Goal: Information Seeking & Learning: Learn about a topic

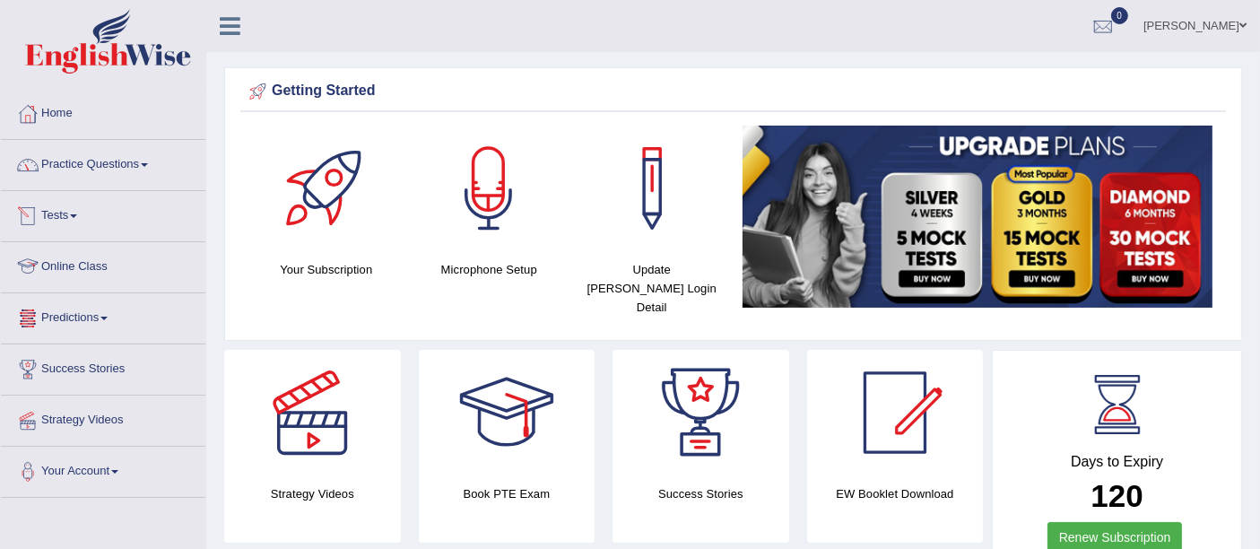
click at [98, 311] on link "Predictions" at bounding box center [103, 315] width 204 height 45
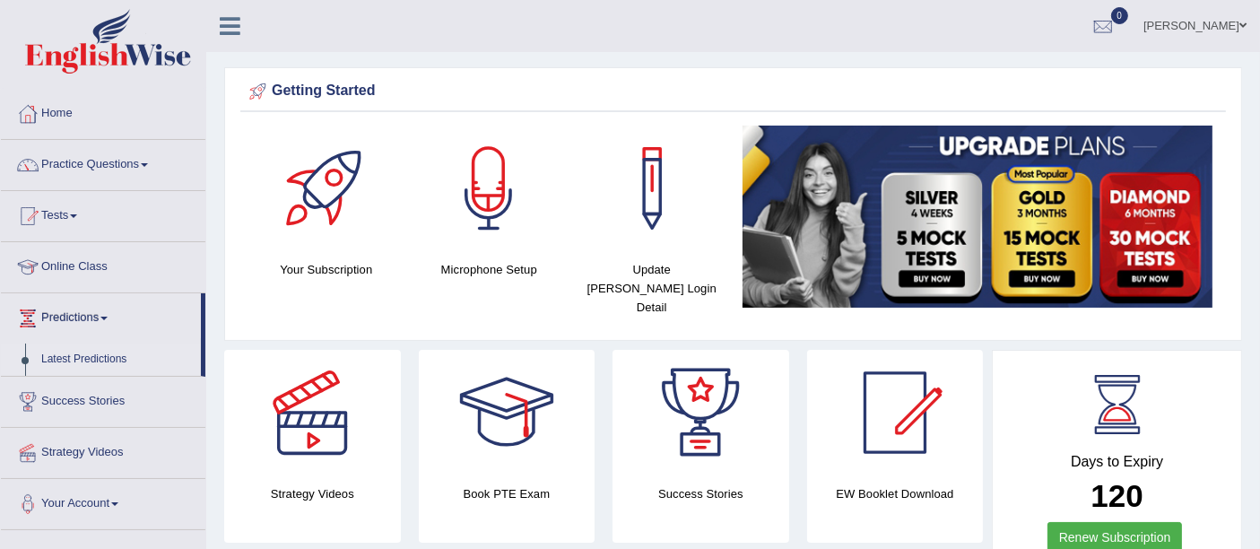
click at [107, 366] on link "Latest Predictions" at bounding box center [117, 360] width 168 height 32
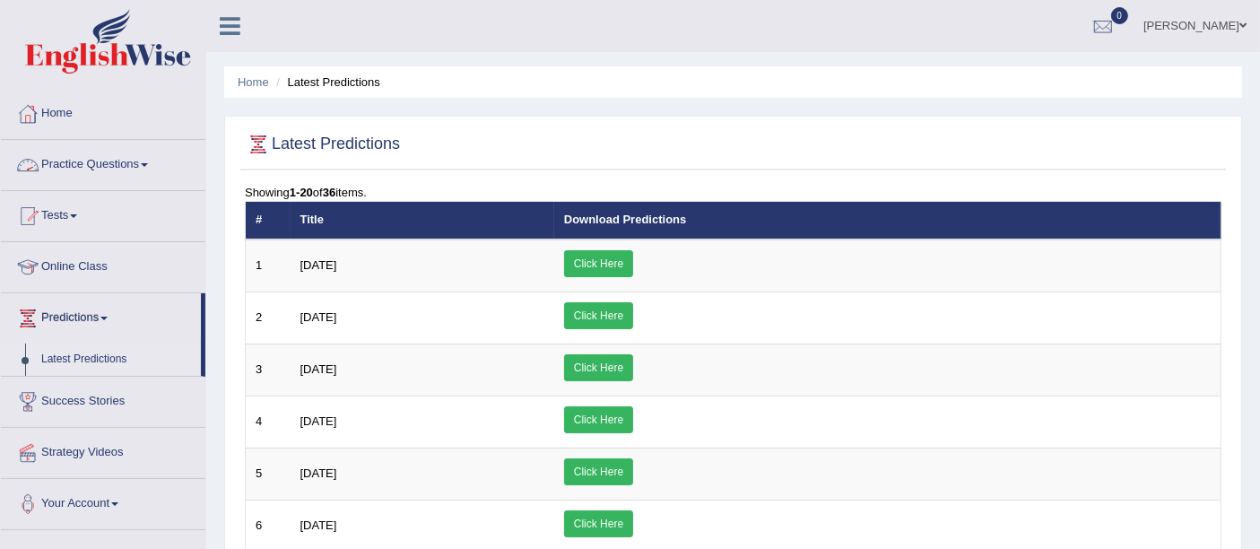
click at [128, 168] on link "Practice Questions" at bounding box center [103, 162] width 204 height 45
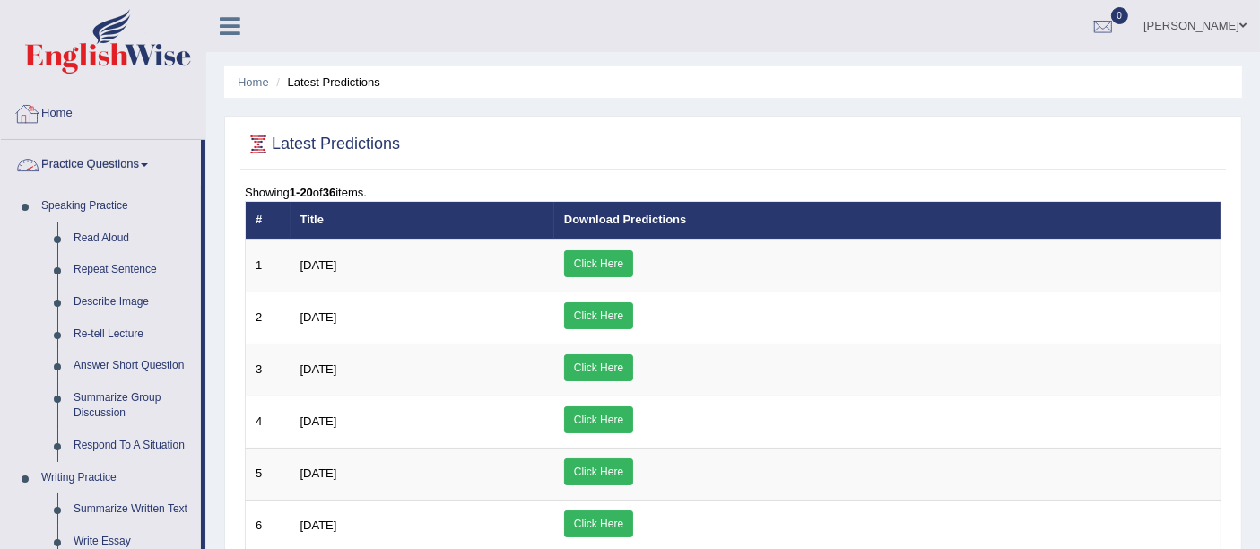
click at [94, 148] on link "Practice Questions" at bounding box center [101, 162] width 200 height 45
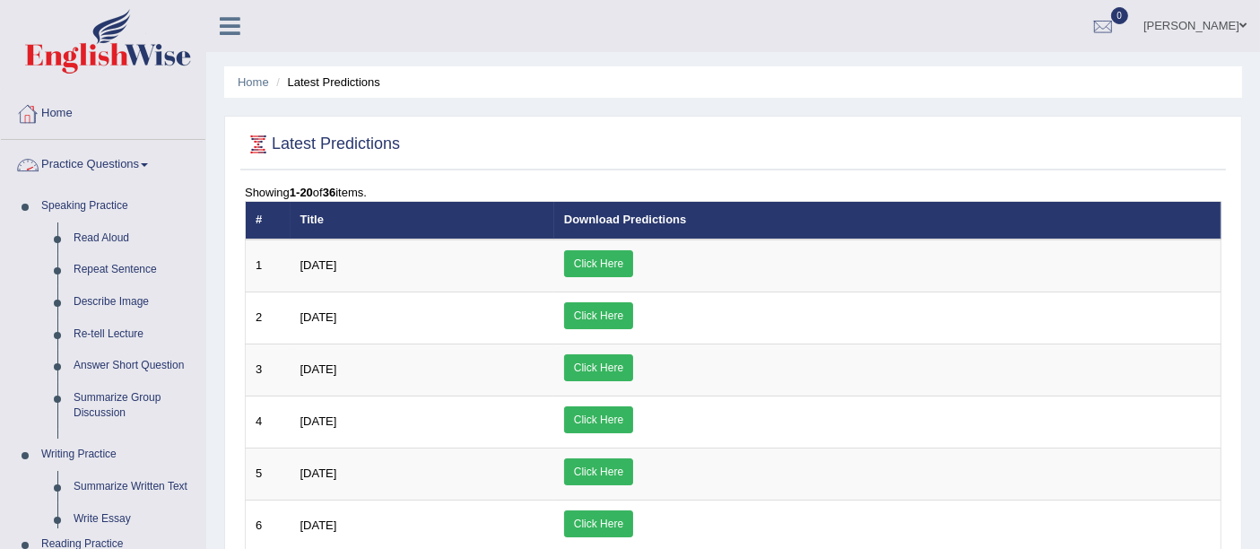
click at [94, 148] on link "Practice Questions" at bounding box center [103, 162] width 204 height 45
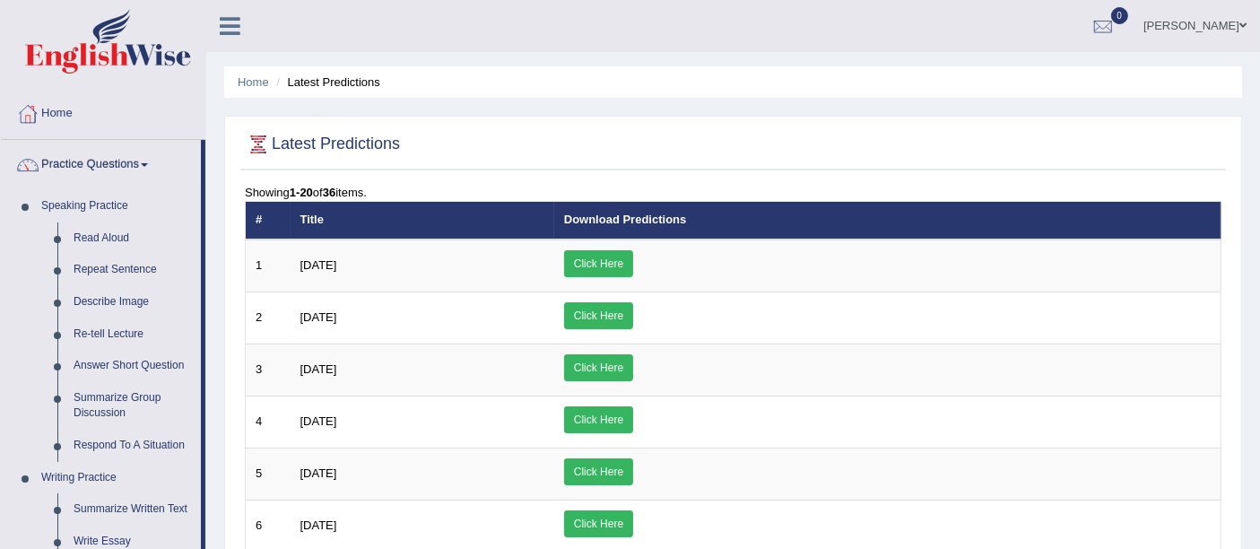
click at [100, 178] on link "Practice Questions" at bounding box center [101, 162] width 200 height 45
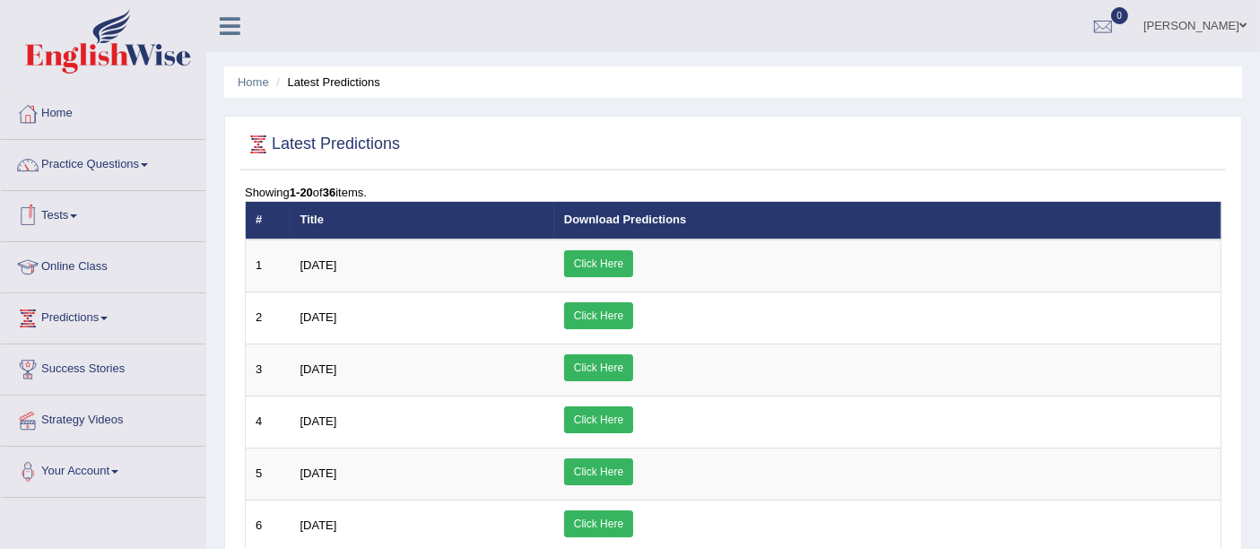
click at [53, 216] on link "Tests" at bounding box center [103, 213] width 204 height 45
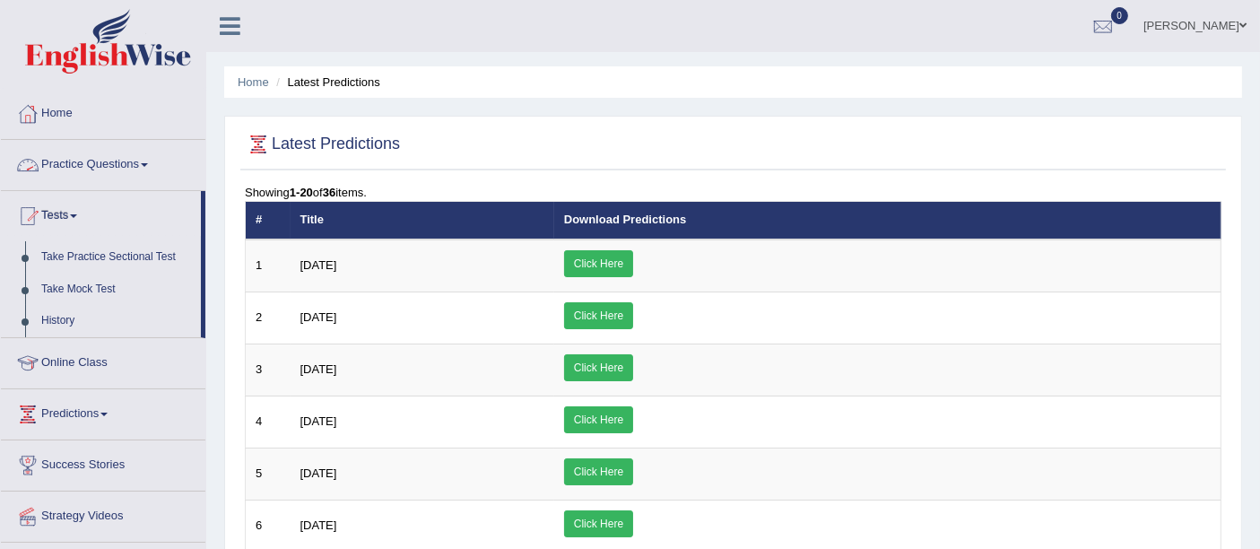
click at [105, 149] on link "Practice Questions" at bounding box center [103, 162] width 204 height 45
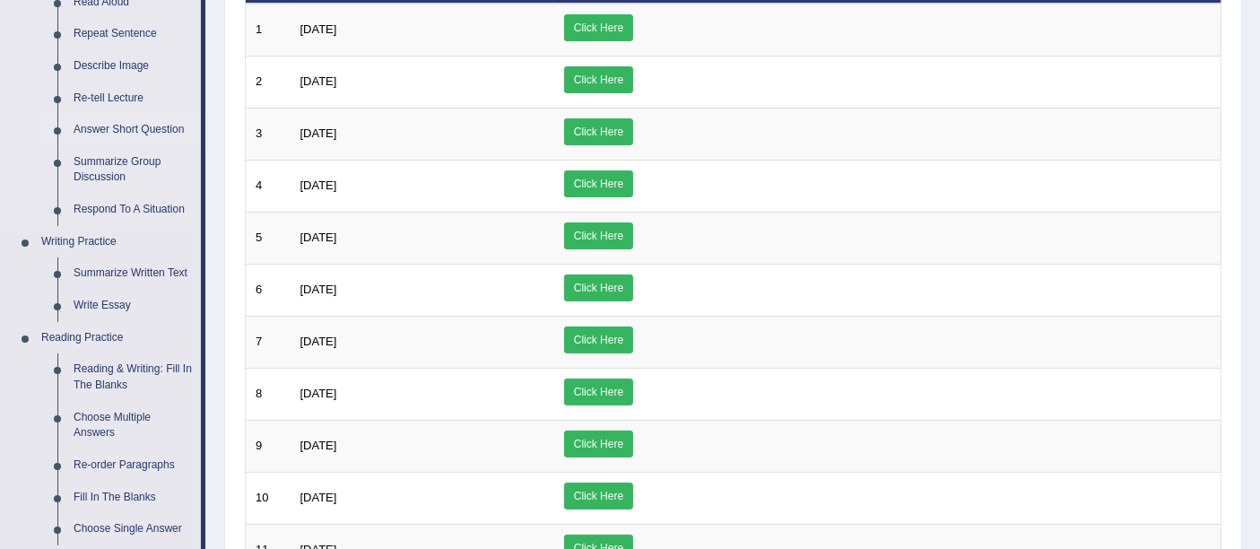
scroll to position [237, 0]
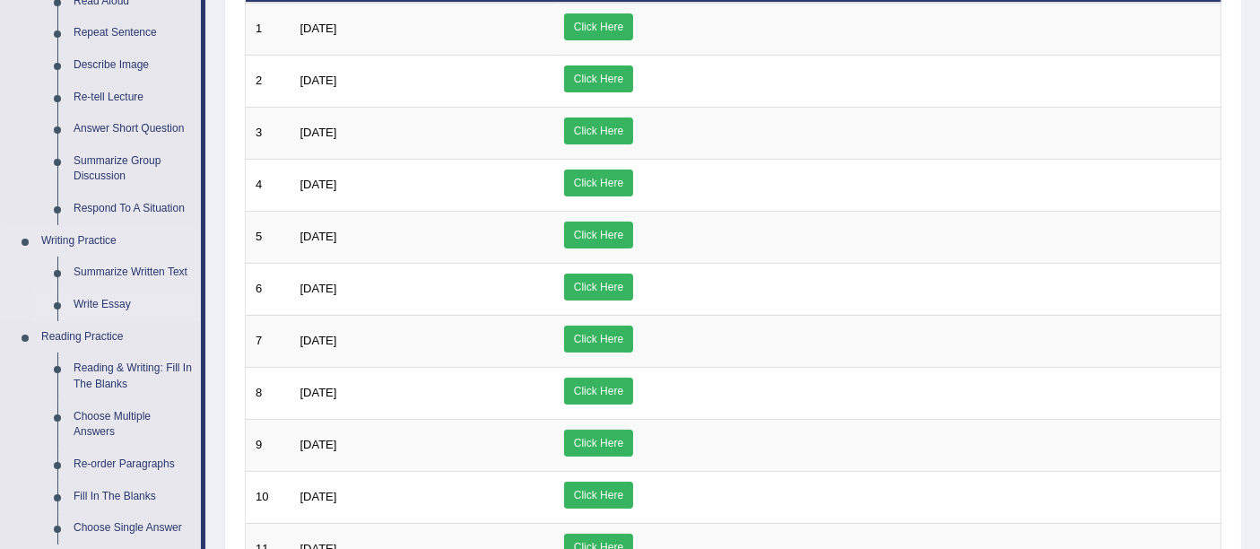
click at [116, 302] on link "Write Essay" at bounding box center [132, 305] width 135 height 32
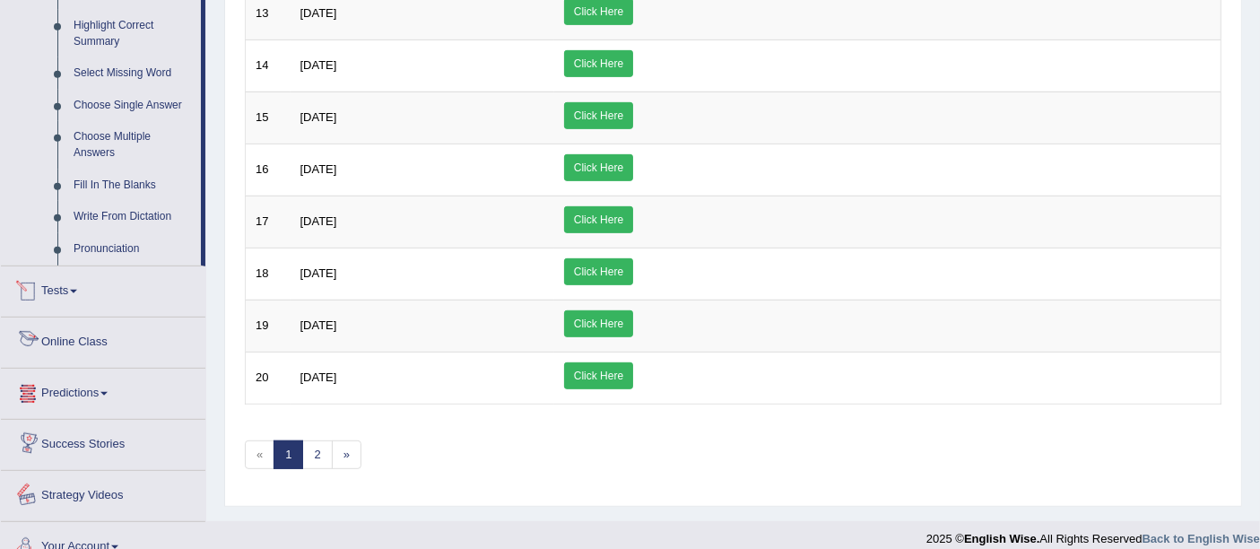
scroll to position [876, 0]
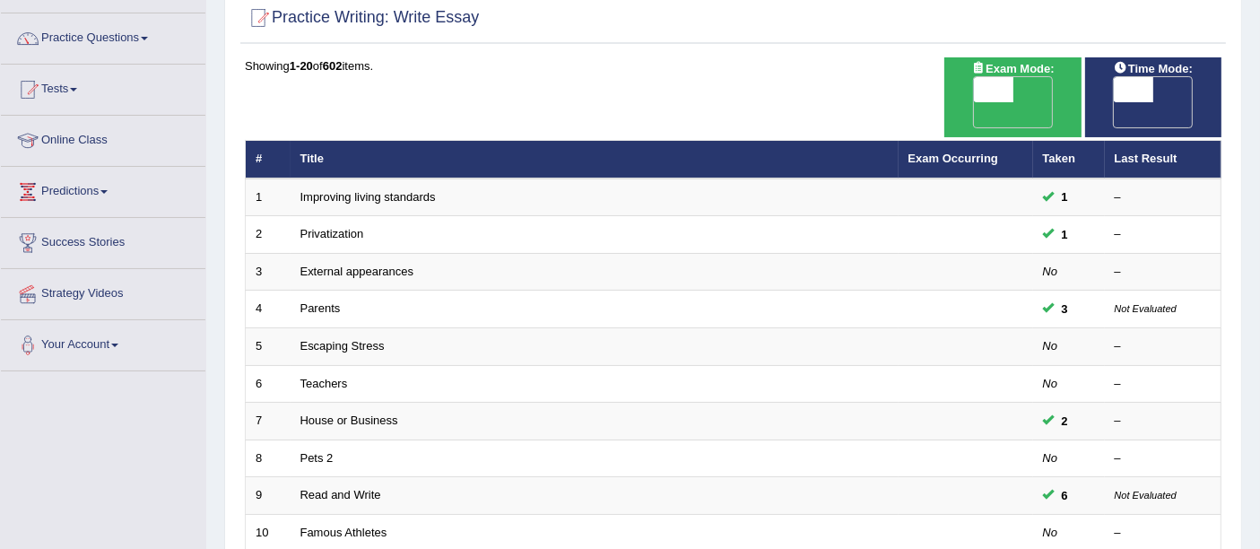
click at [974, 102] on span "OFF" at bounding box center [954, 114] width 39 height 25
checkbox input "true"
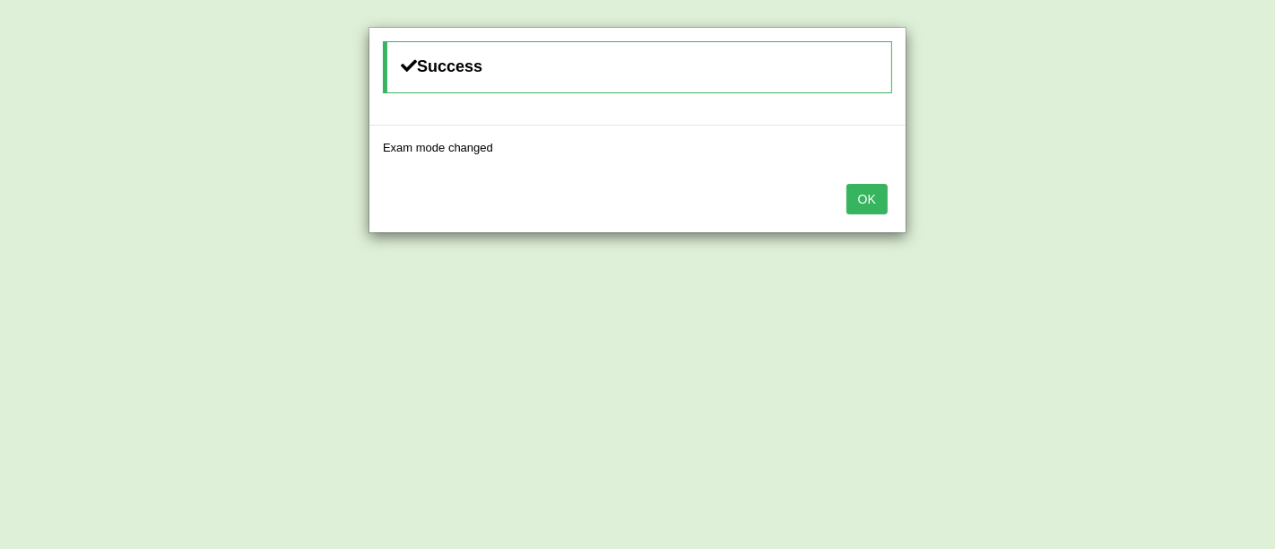
click at [861, 194] on button "OK" at bounding box center [867, 199] width 41 height 30
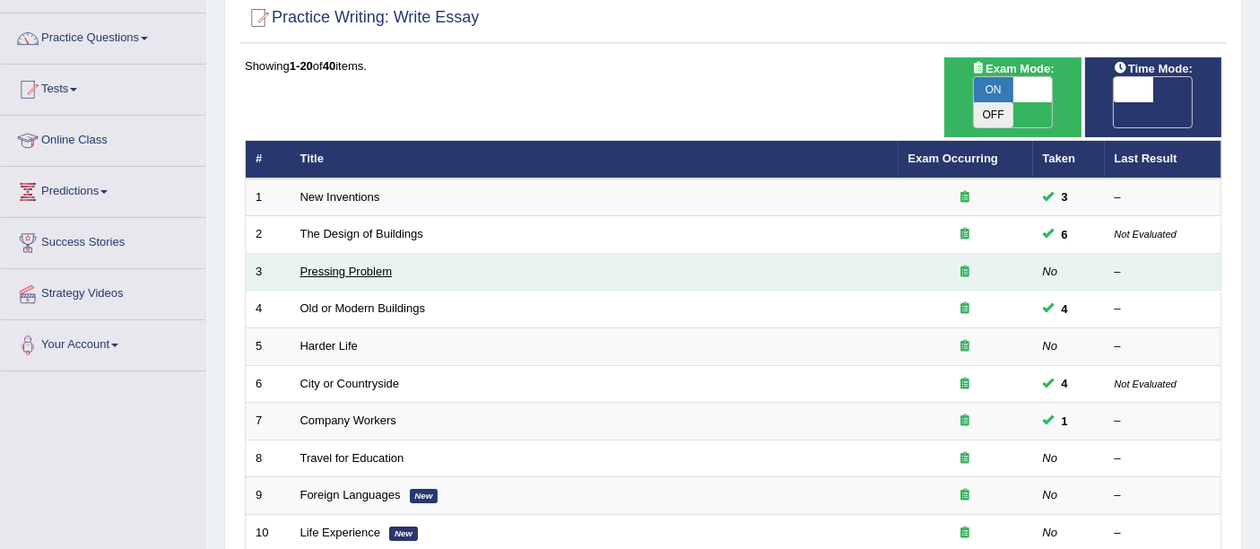
click at [378, 265] on link "Pressing Problem" at bounding box center [346, 271] width 92 height 13
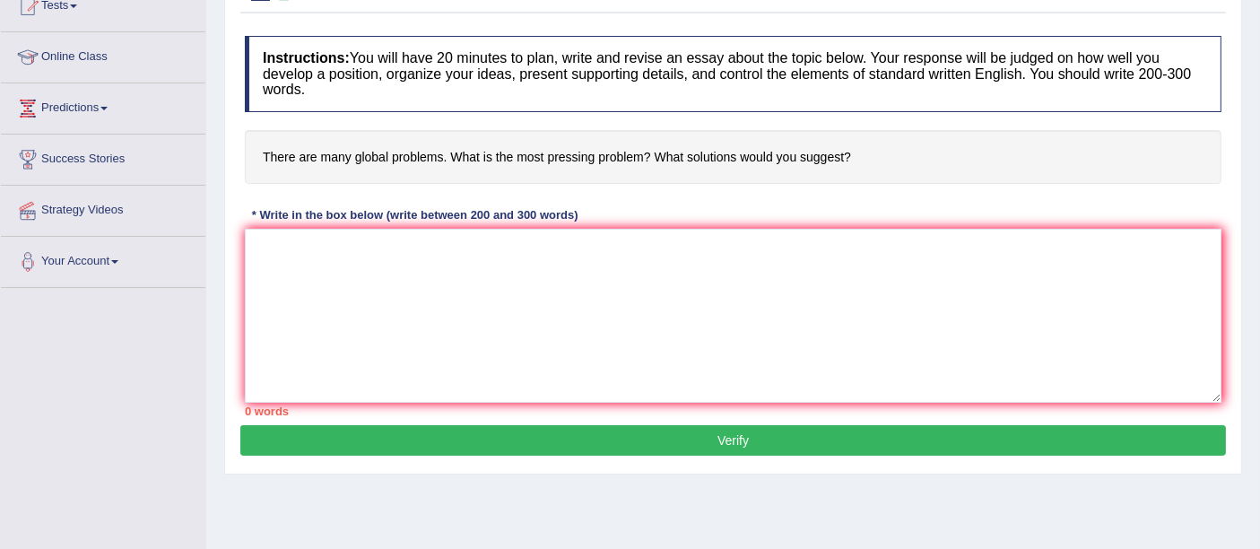
scroll to position [216, 0]
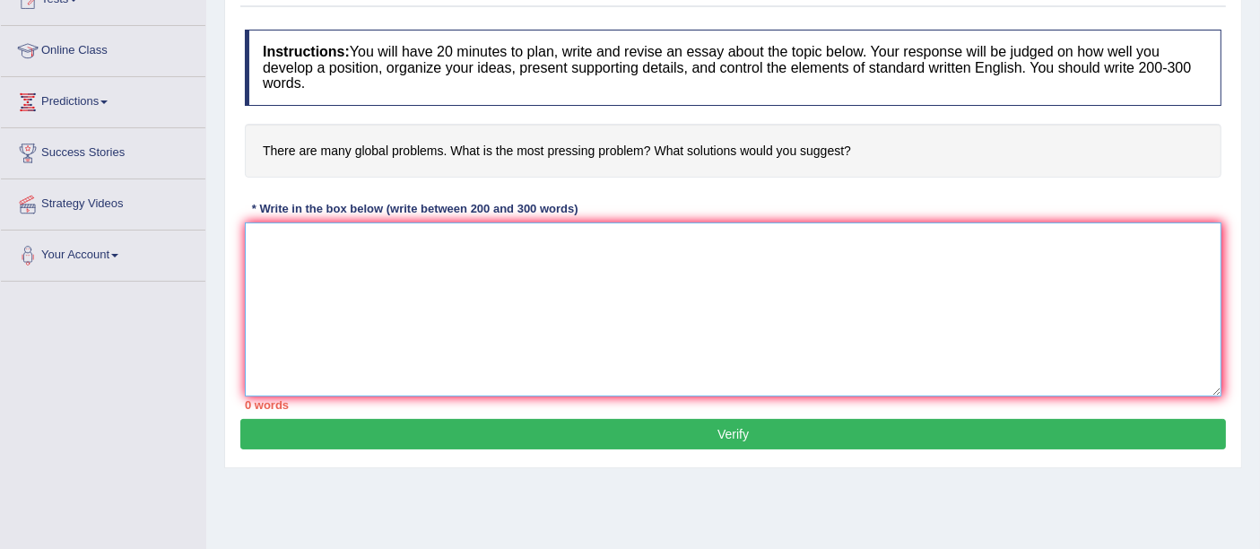
click at [377, 241] on textarea at bounding box center [733, 309] width 977 height 174
click at [291, 222] on textarea at bounding box center [733, 309] width 977 height 174
click at [212, 225] on div "Home Practice Writing: Write Essay Pressing Problem « Prev Next » Report Questi…" at bounding box center [733, 232] width 1054 height 897
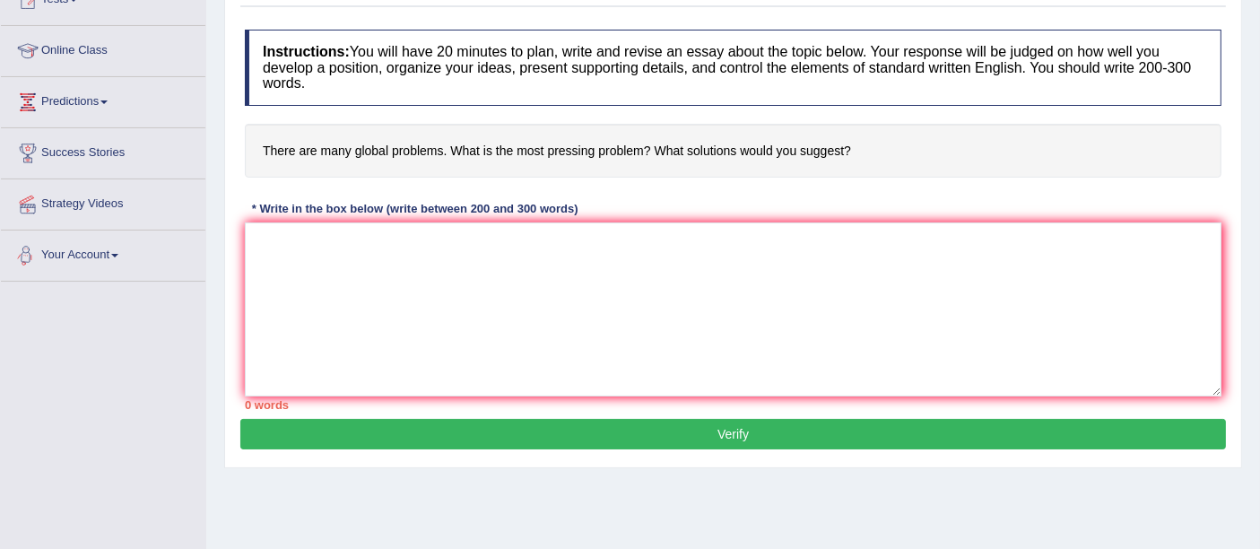
click at [212, 225] on div "Home Practice Writing: Write Essay Pressing Problem « Prev Next » Report Questi…" at bounding box center [733, 232] width 1054 height 897
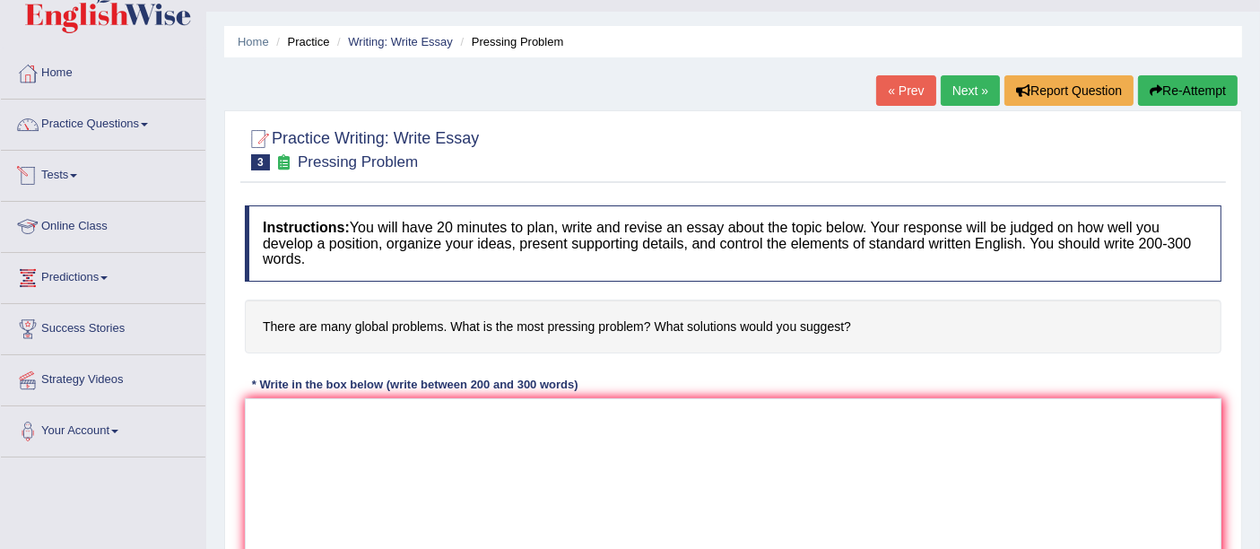
scroll to position [0, 0]
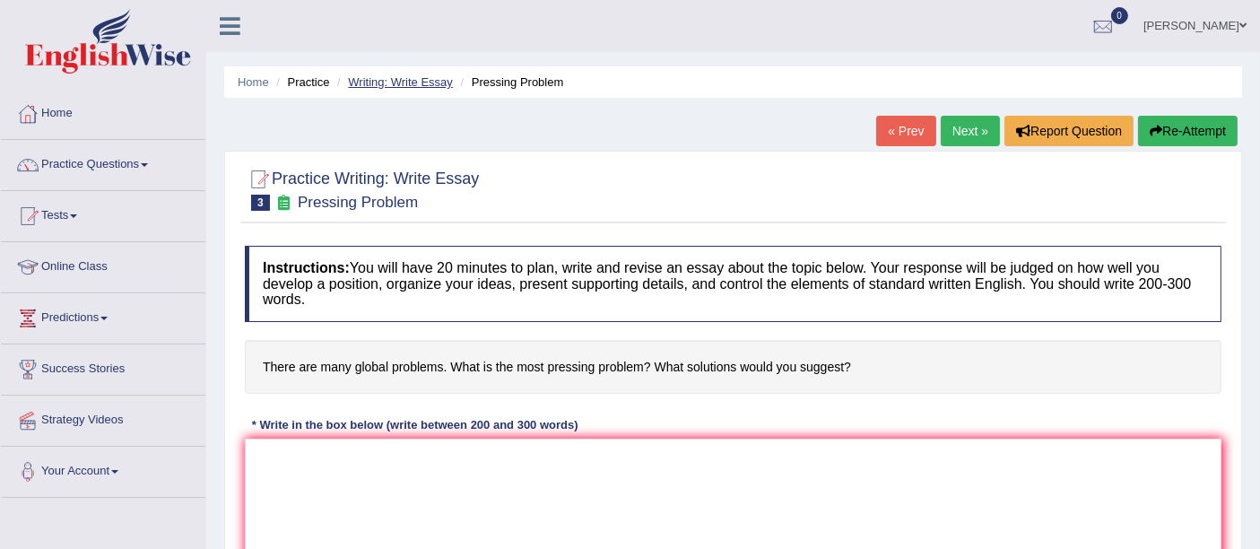
click at [406, 83] on link "Writing: Write Essay" at bounding box center [400, 81] width 105 height 13
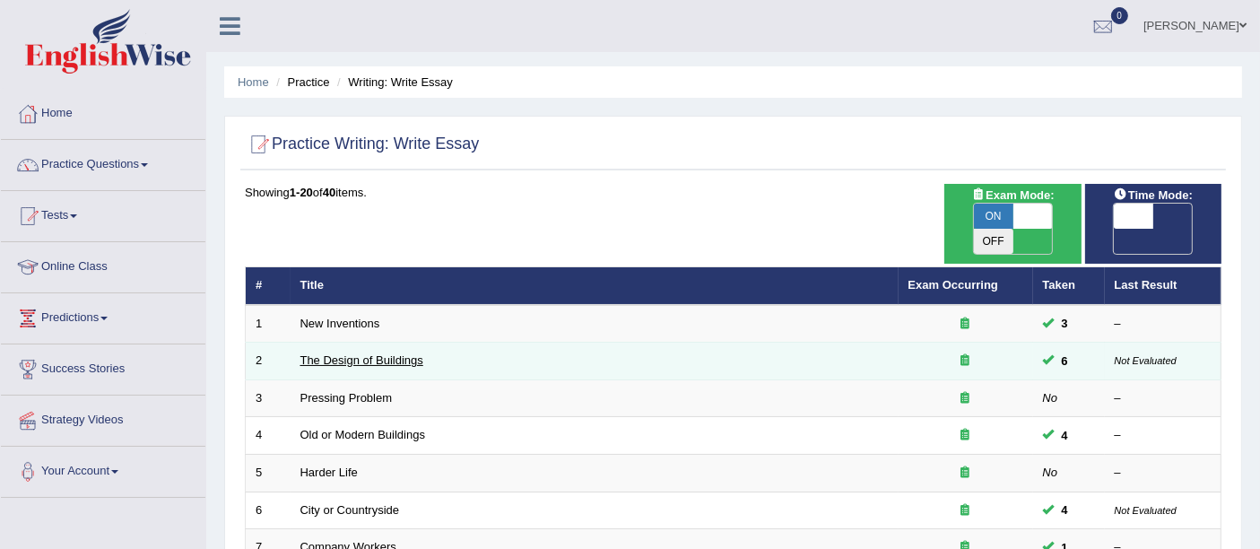
click at [389, 353] on link "The Design of Buildings" at bounding box center [361, 359] width 123 height 13
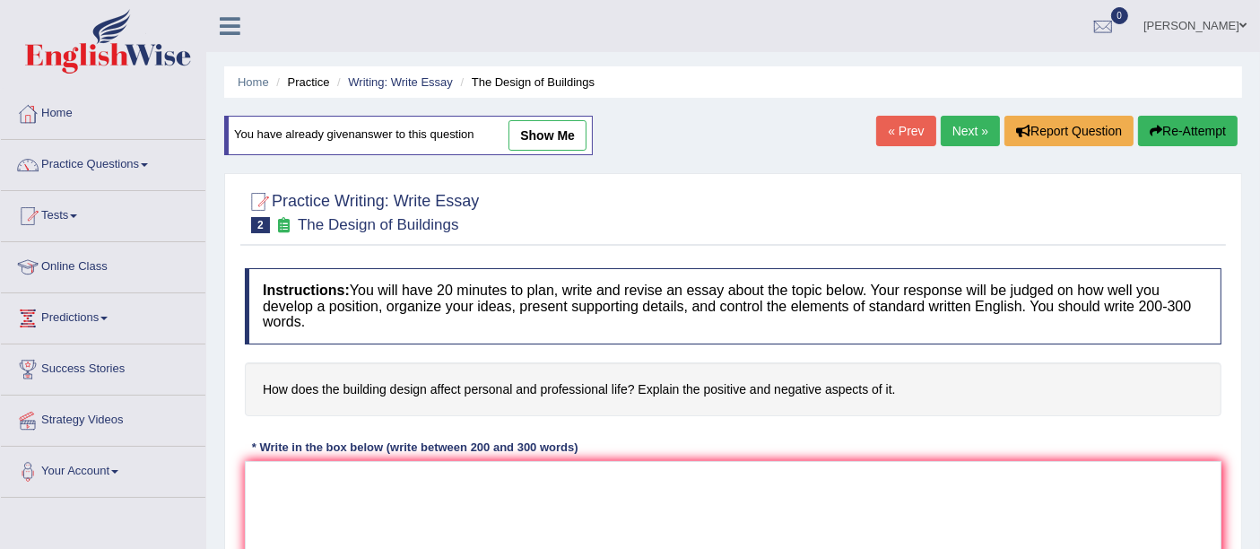
click at [544, 127] on link "show me" at bounding box center [548, 135] width 78 height 30
type textarea "The increasing influence of buildings design on our lives has ignited numerous …"
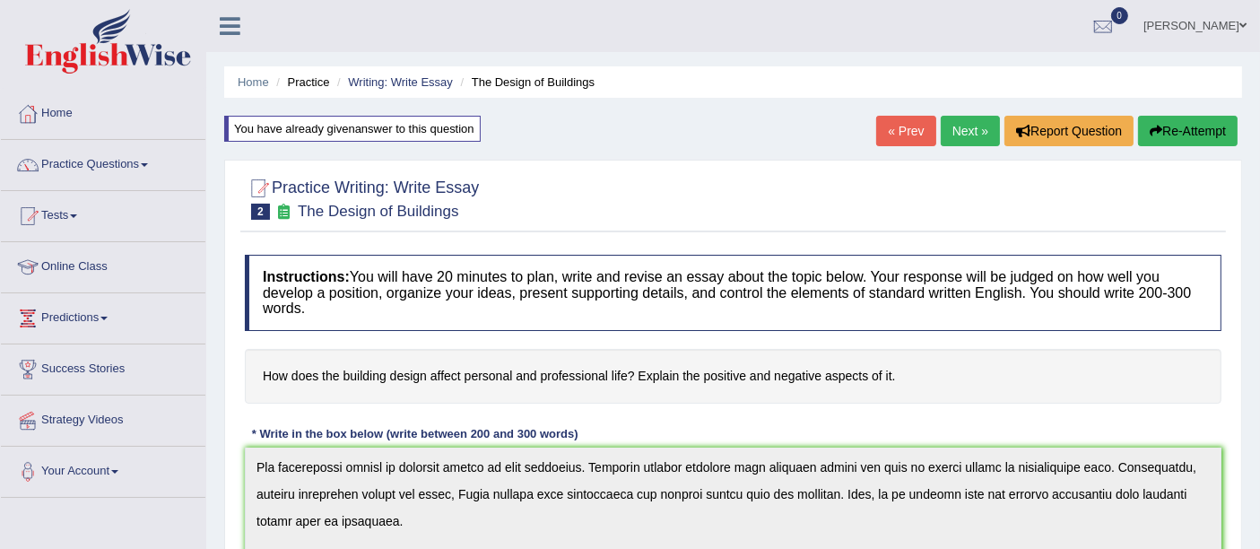
click at [1188, 132] on button "Re-Attempt" at bounding box center [1188, 131] width 100 height 30
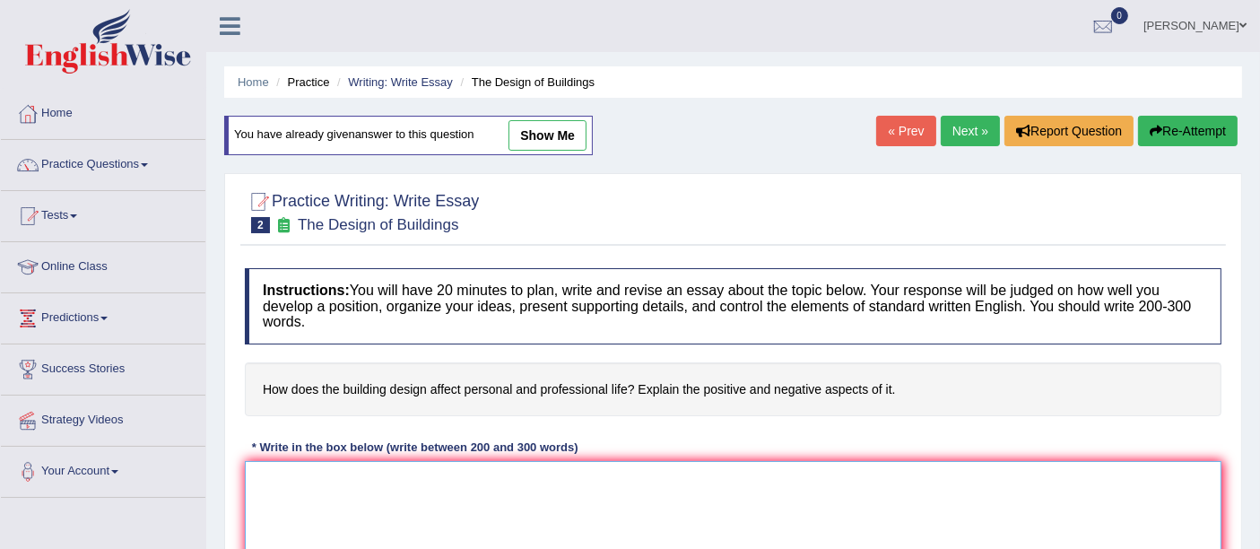
click at [302, 482] on textarea at bounding box center [733, 548] width 977 height 174
paste textarea "The increasing influence of buildings design on our lives has ignited numerous …"
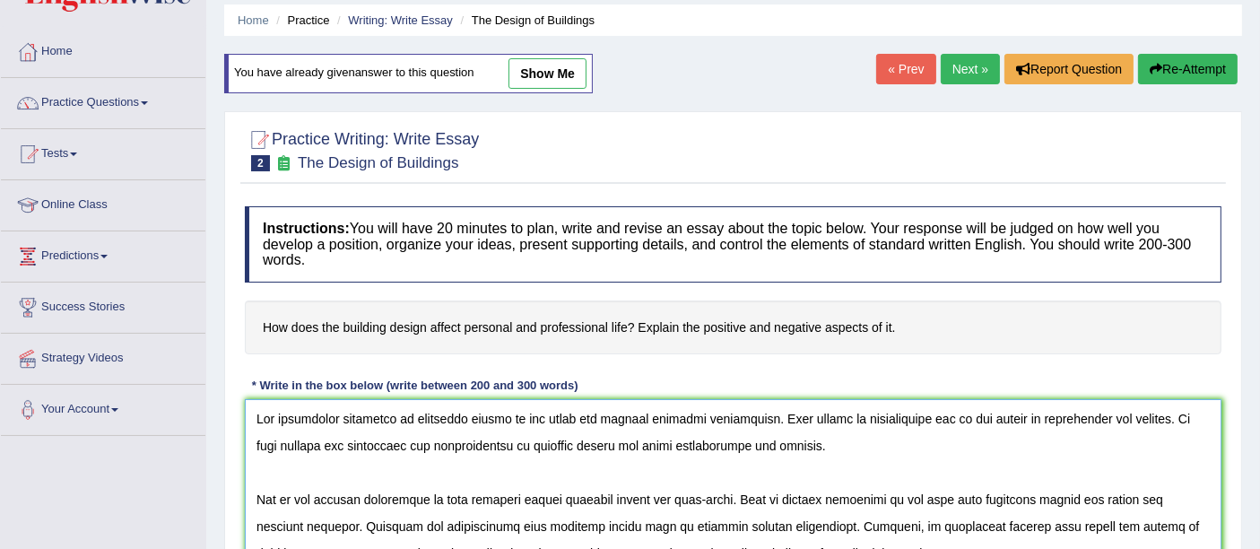
scroll to position [55, 0]
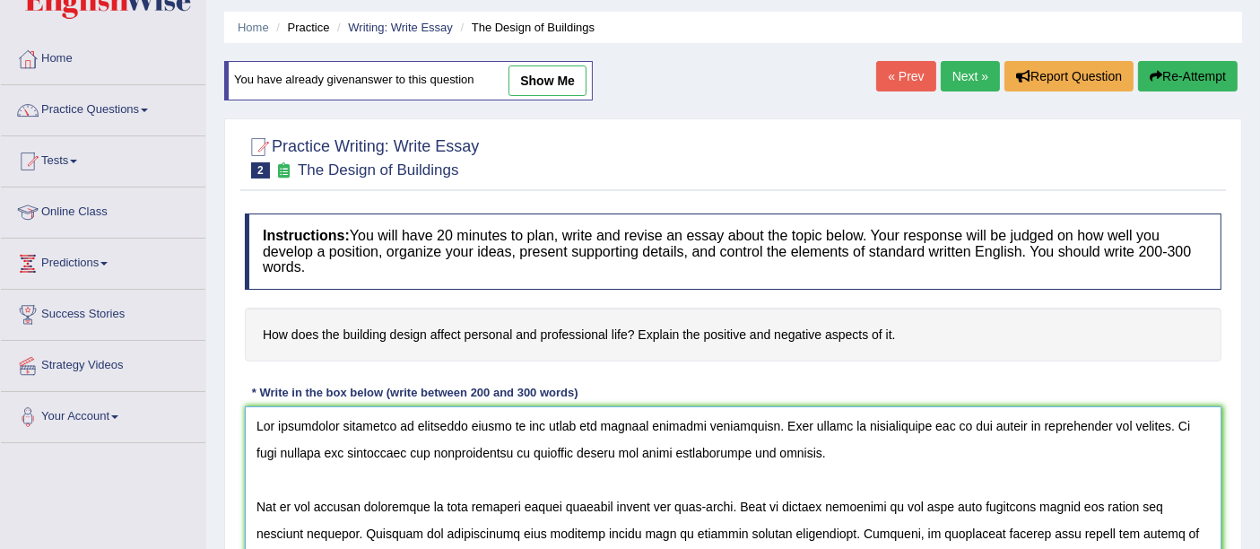
click at [908, 423] on textarea at bounding box center [733, 493] width 977 height 174
click at [300, 452] on textarea at bounding box center [733, 493] width 977 height 174
click at [310, 452] on textarea at bounding box center [733, 493] width 977 height 174
click at [301, 449] on textarea at bounding box center [733, 493] width 977 height 174
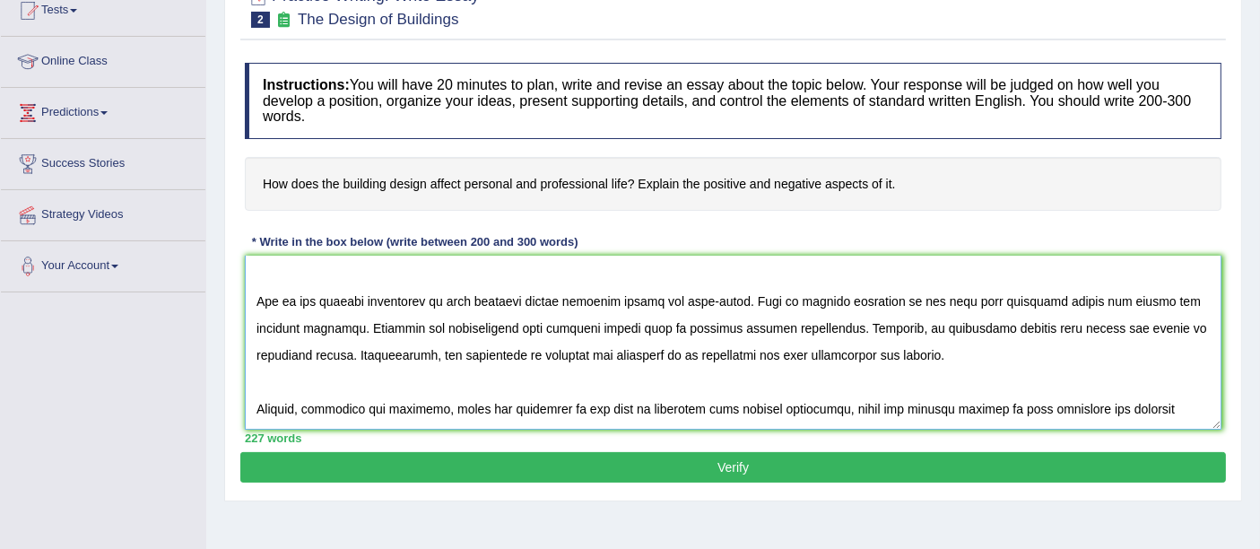
click at [475, 300] on textarea at bounding box center [733, 343] width 977 height 174
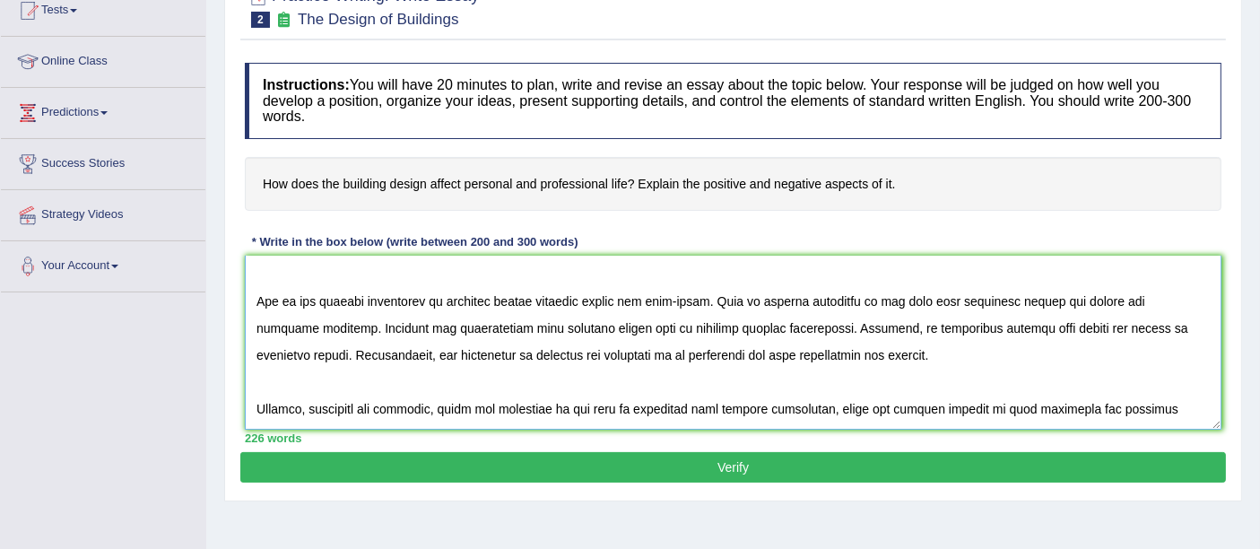
click at [528, 303] on textarea at bounding box center [733, 343] width 977 height 174
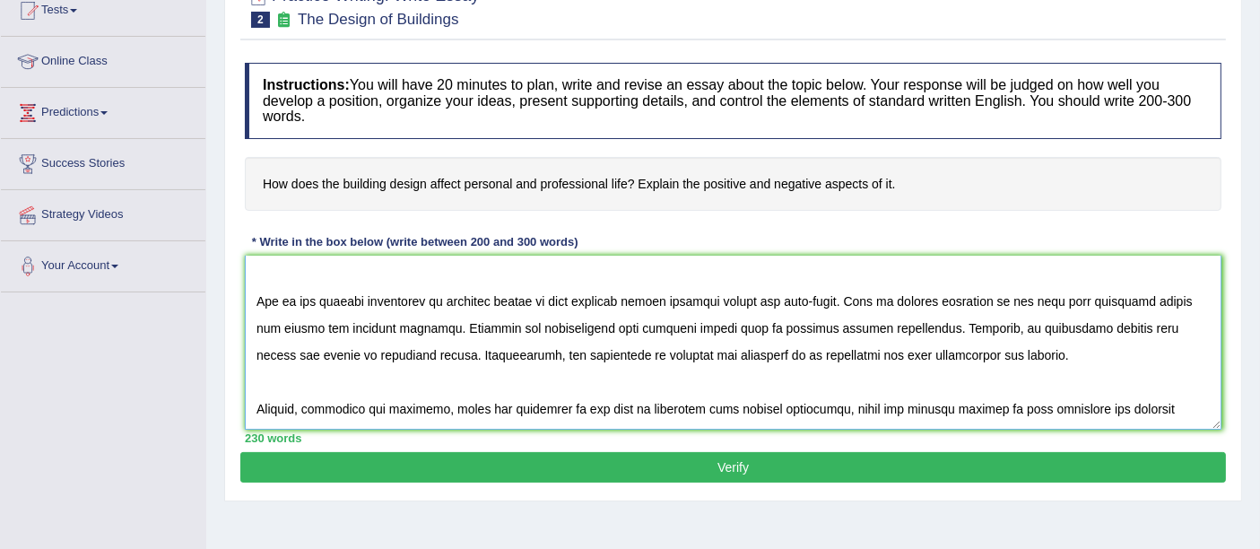
click at [1079, 325] on textarea at bounding box center [733, 343] width 977 height 174
click at [1121, 319] on textarea at bounding box center [733, 343] width 977 height 174
click at [1130, 325] on textarea at bounding box center [733, 343] width 977 height 174
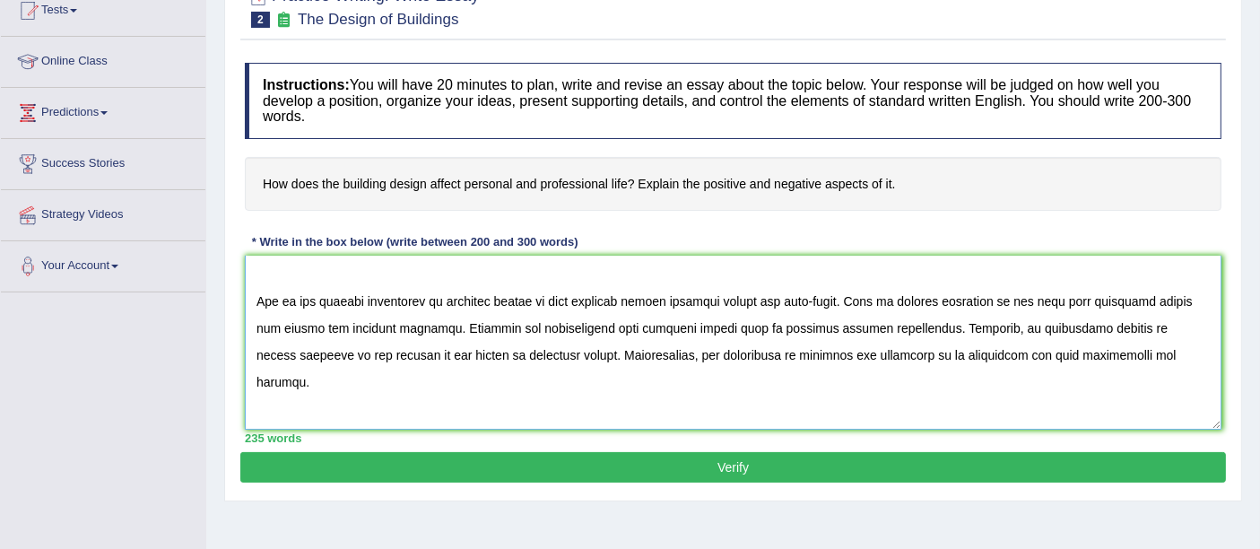
click at [345, 347] on textarea at bounding box center [733, 343] width 977 height 174
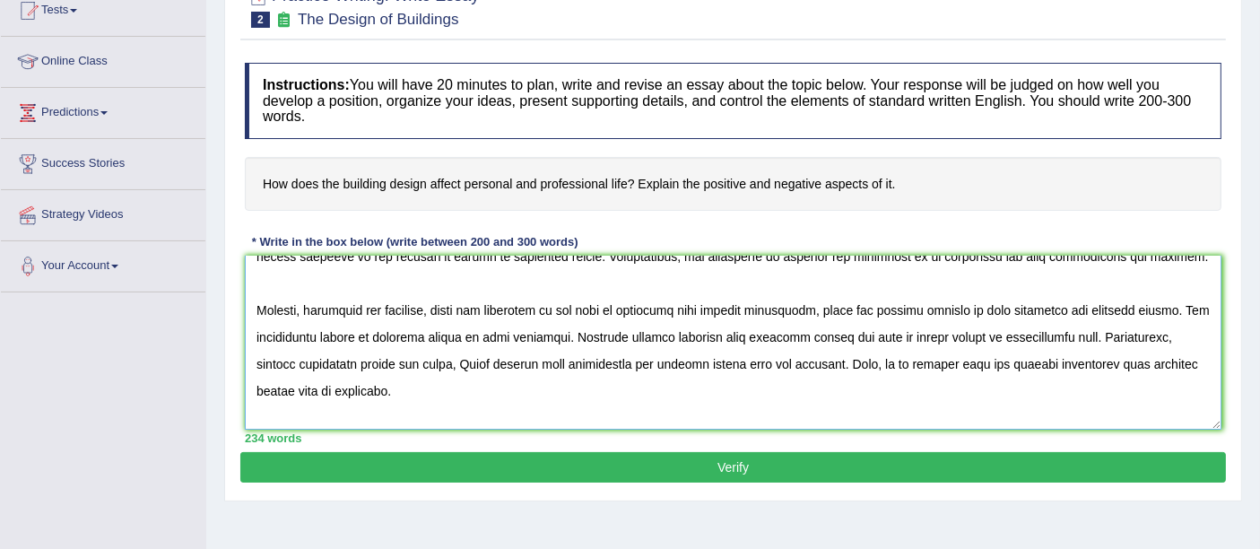
scroll to position [158, 0]
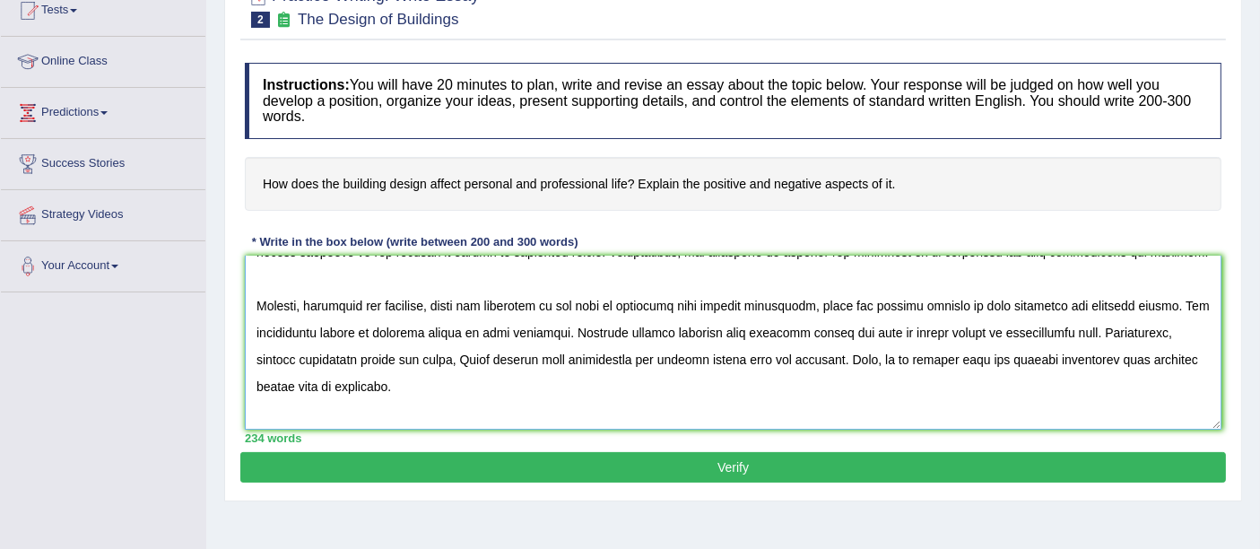
click at [450, 354] on textarea at bounding box center [733, 343] width 977 height 174
click at [1179, 332] on textarea at bounding box center [733, 343] width 977 height 174
drag, startPoint x: 830, startPoint y: 355, endPoint x: 961, endPoint y: 357, distance: 131.0
click at [961, 357] on textarea at bounding box center [733, 343] width 977 height 174
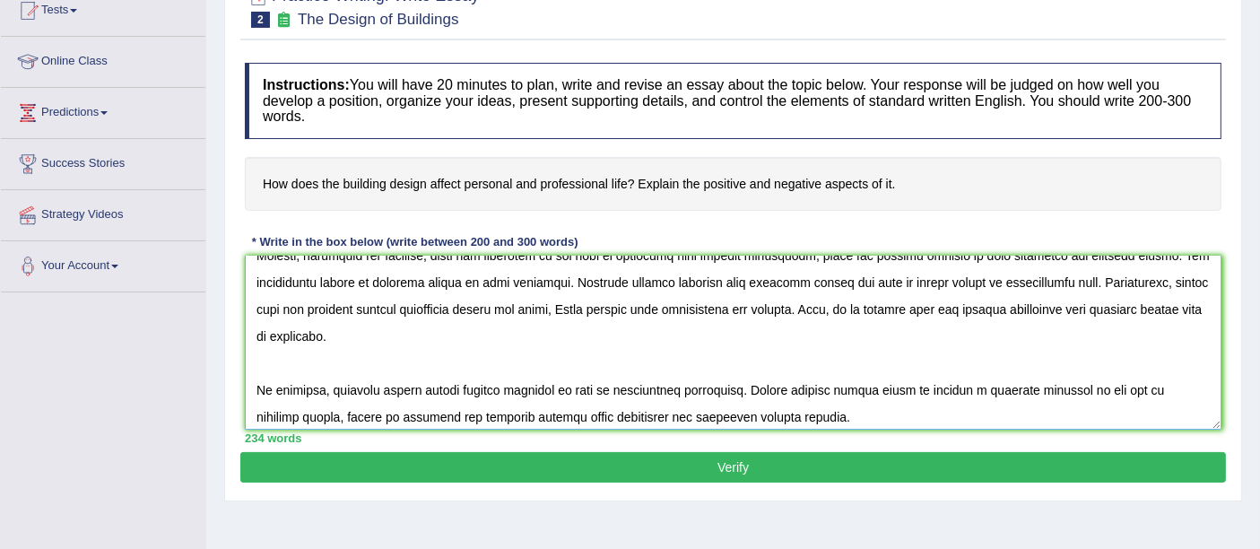
scroll to position [215, 0]
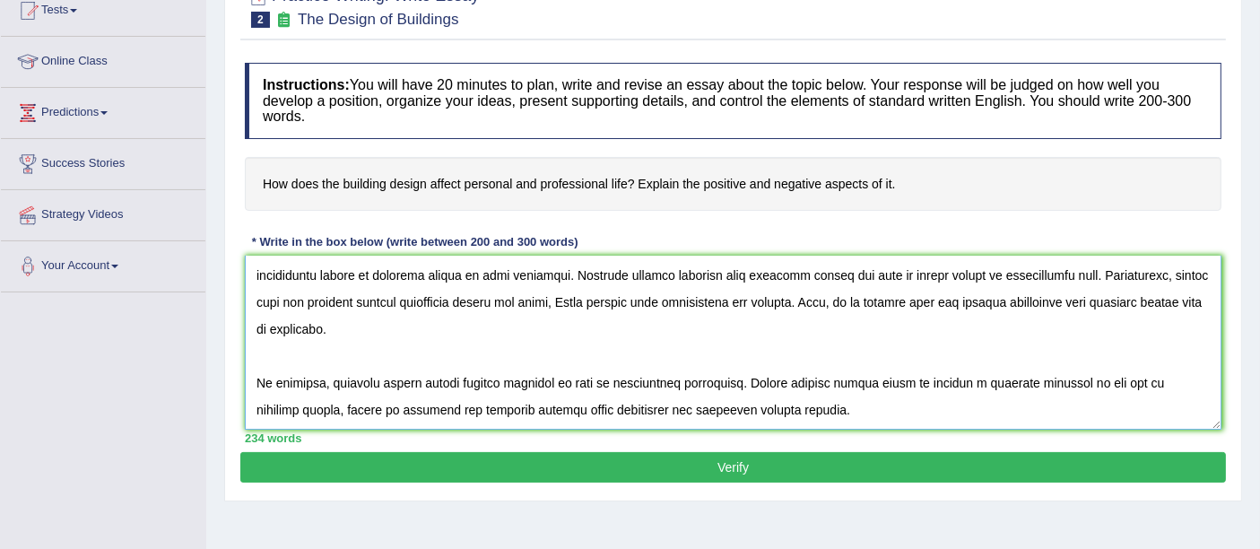
type textarea "The increasing influence of buildings design on our lives has ignited numerous …"
click at [779, 464] on button "Verify" at bounding box center [733, 467] width 986 height 30
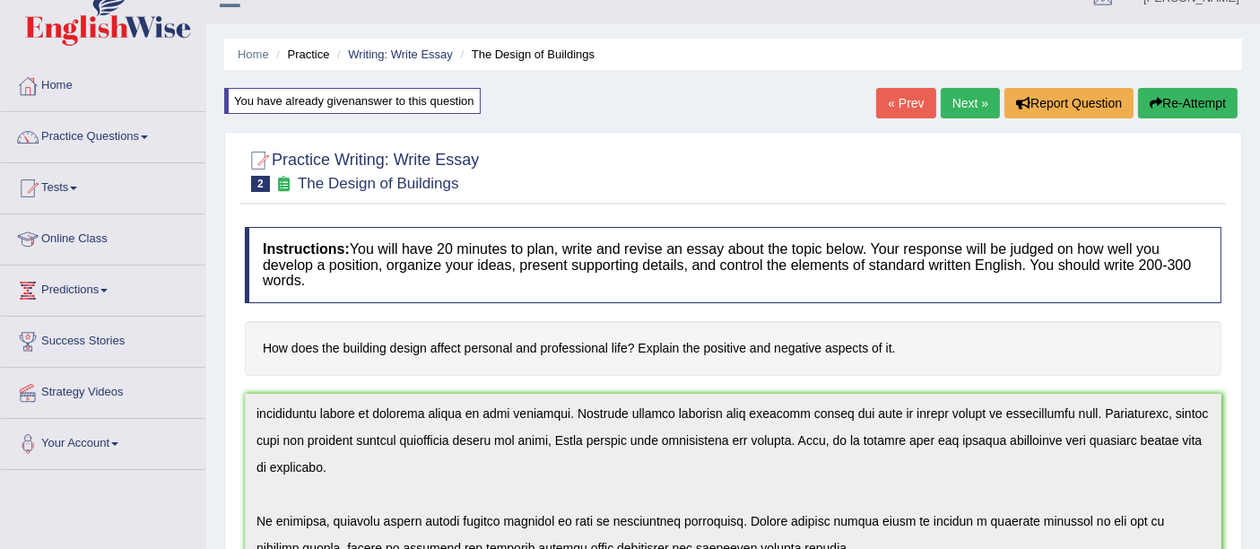
scroll to position [0, 0]
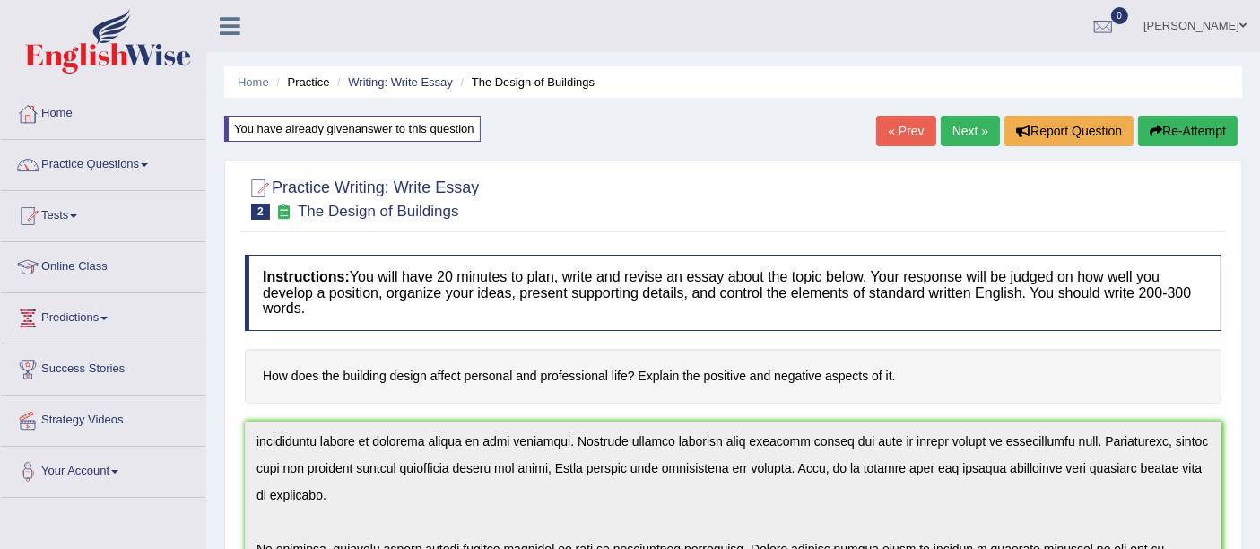
click at [404, 89] on li "Writing: Write Essay" at bounding box center [393, 82] width 120 height 17
click at [410, 78] on link "Writing: Write Essay" at bounding box center [400, 81] width 105 height 13
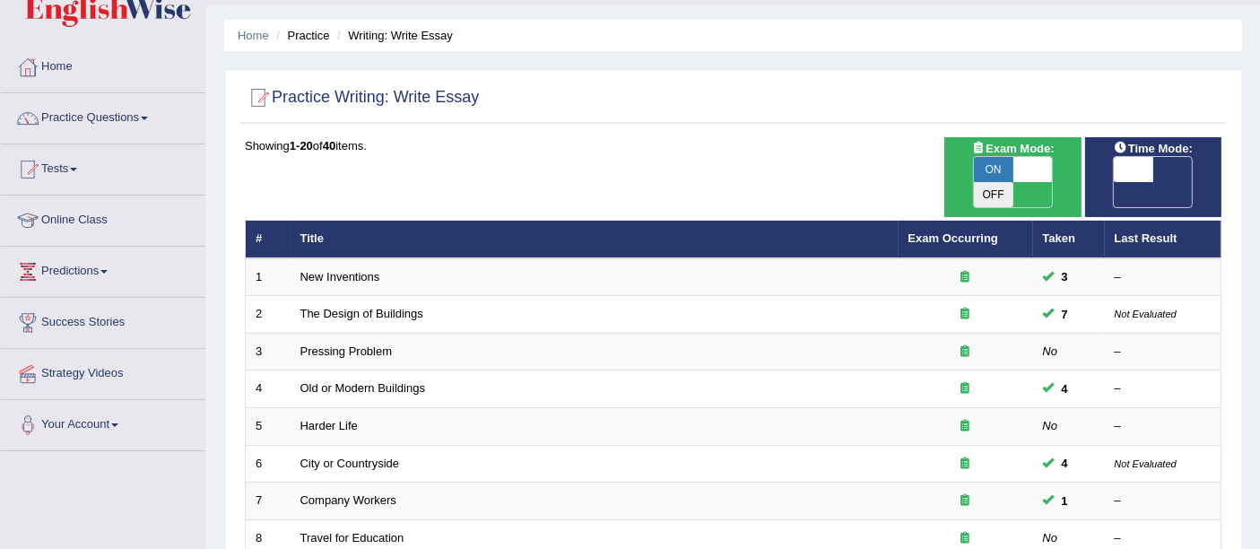
scroll to position [84, 0]
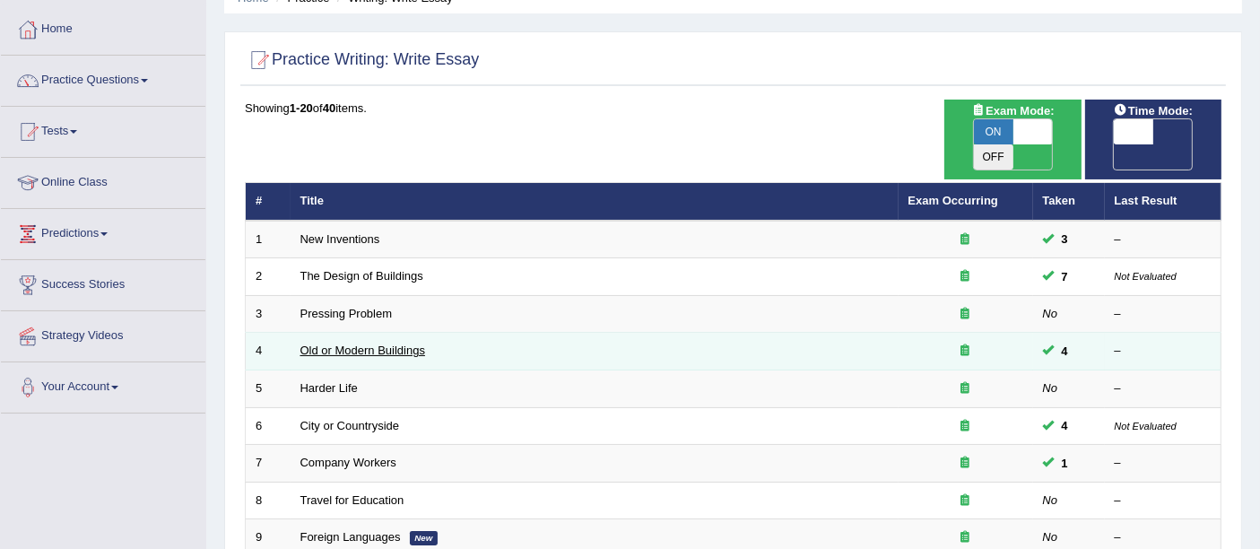
click at [400, 344] on link "Old or Modern Buildings" at bounding box center [362, 350] width 125 height 13
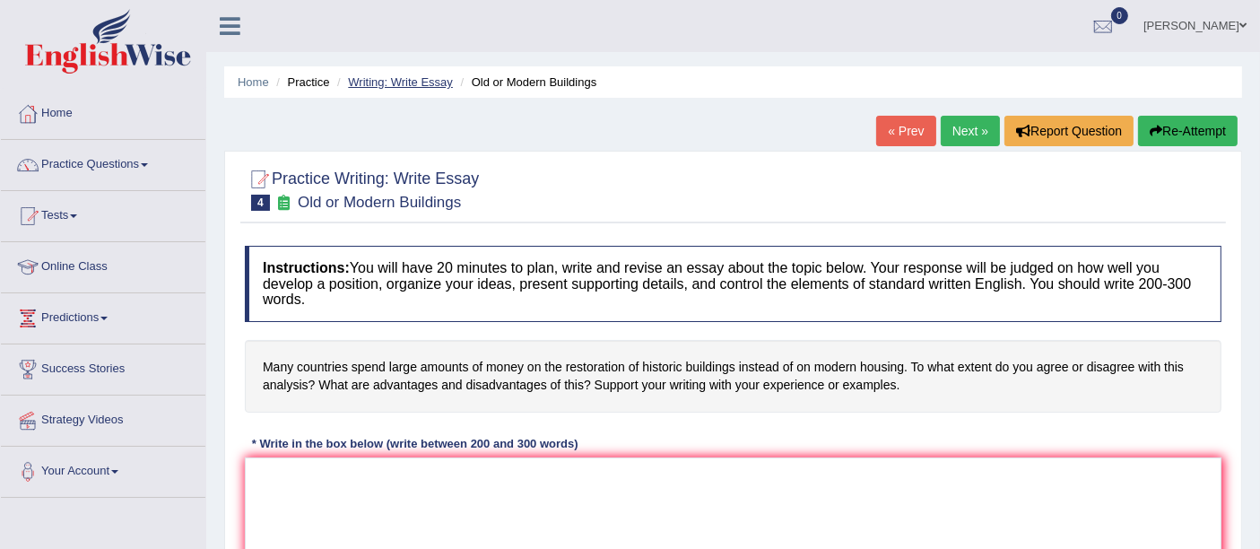
click at [400, 78] on link "Writing: Write Essay" at bounding box center [400, 81] width 105 height 13
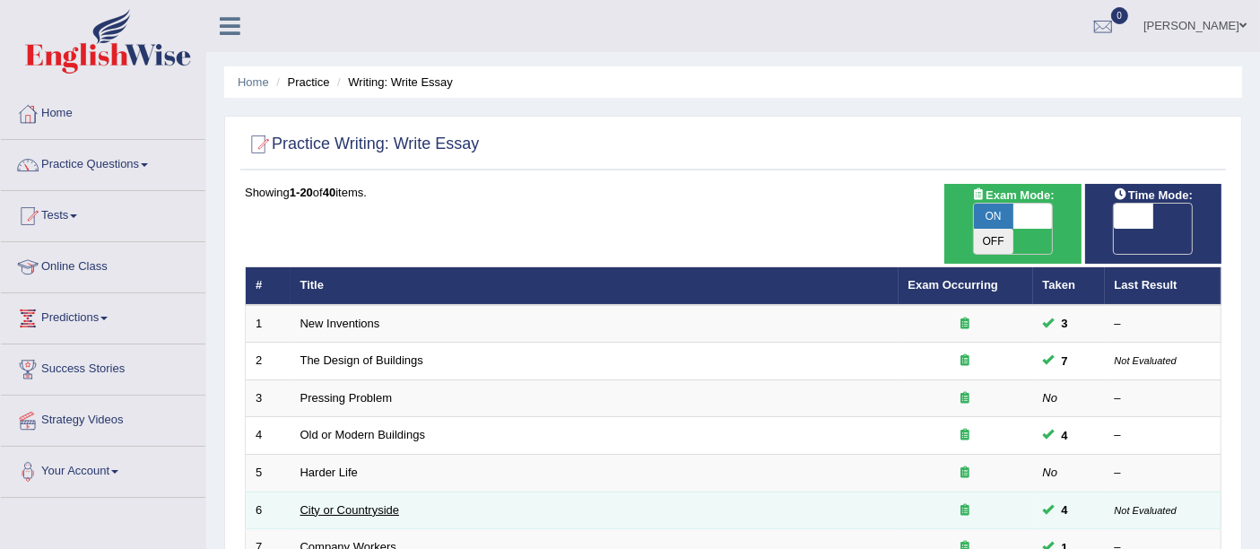
click at [366, 503] on link "City or Countryside" at bounding box center [350, 509] width 100 height 13
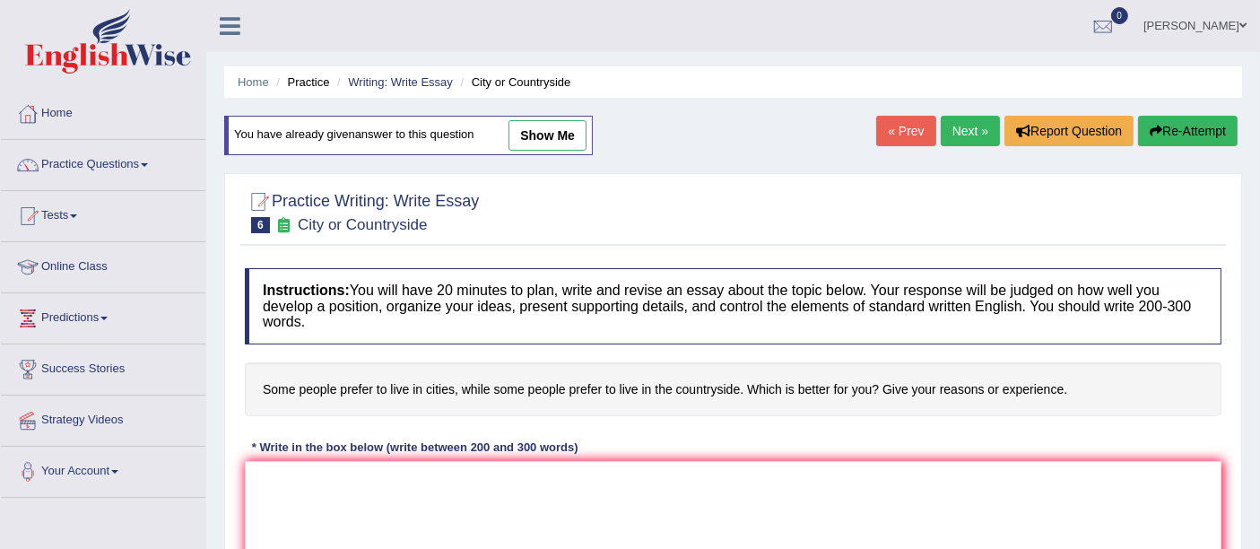
click at [561, 143] on link "show me" at bounding box center [548, 135] width 78 height 30
type textarea "The increasing influence of live cities and countryside on our lives has ignite…"
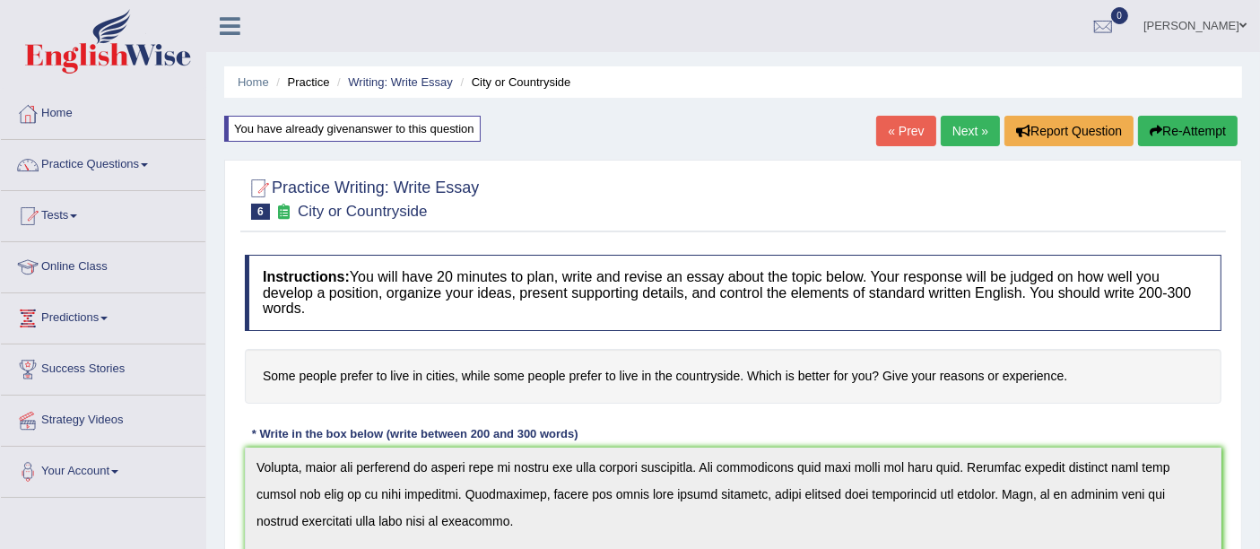
click at [1199, 133] on button "Re-Attempt" at bounding box center [1188, 131] width 100 height 30
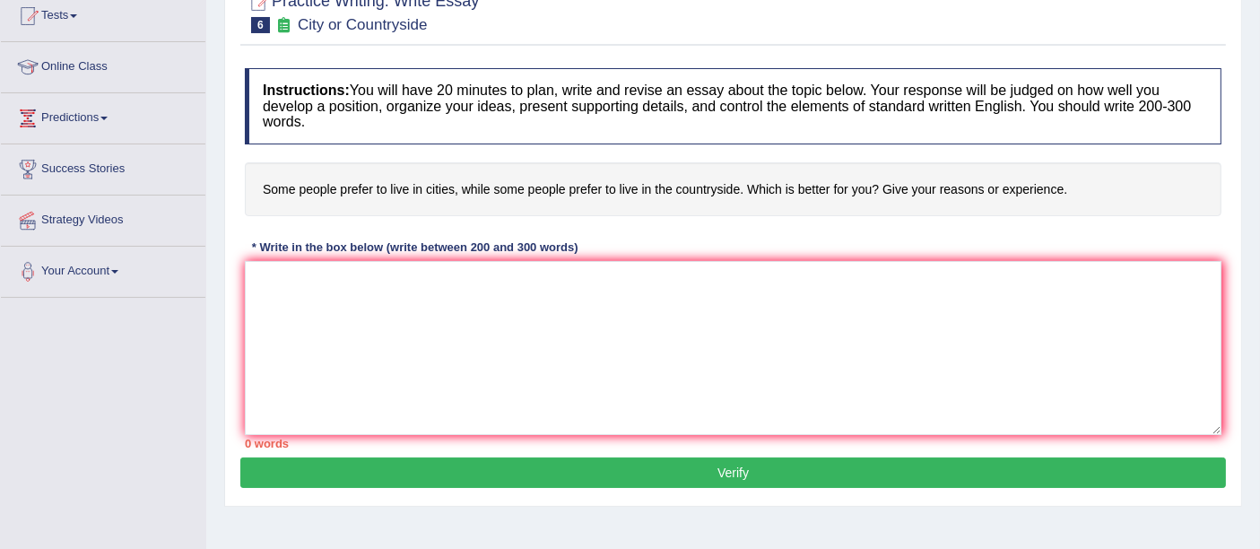
scroll to position [201, 0]
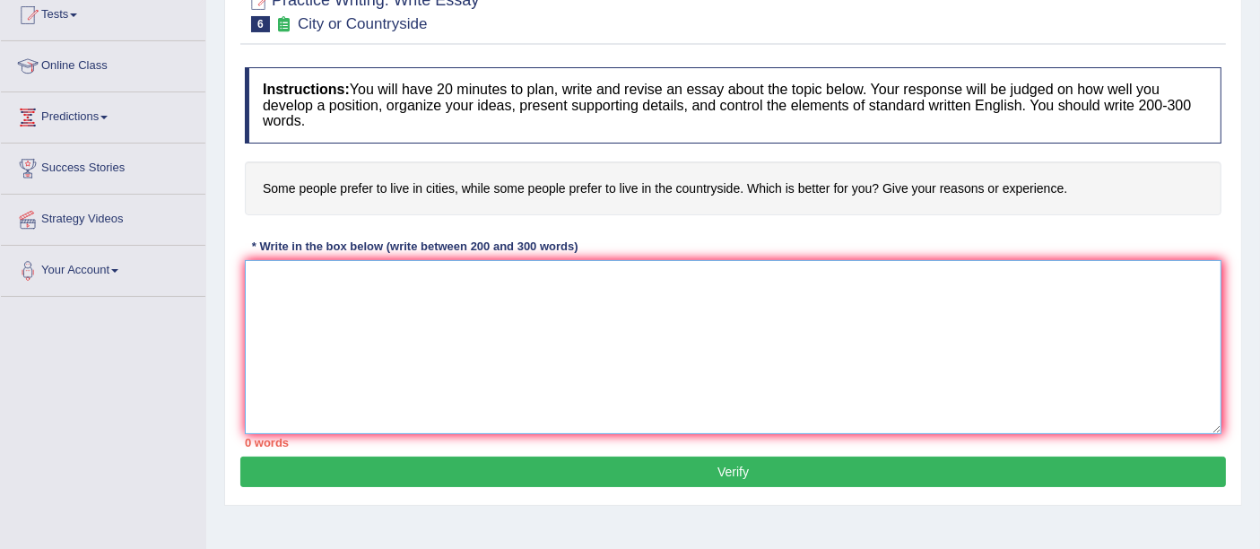
click at [293, 310] on textarea at bounding box center [733, 347] width 977 height 174
paste textarea "The increasing influence of live cities and countryside on our lives has ignite…"
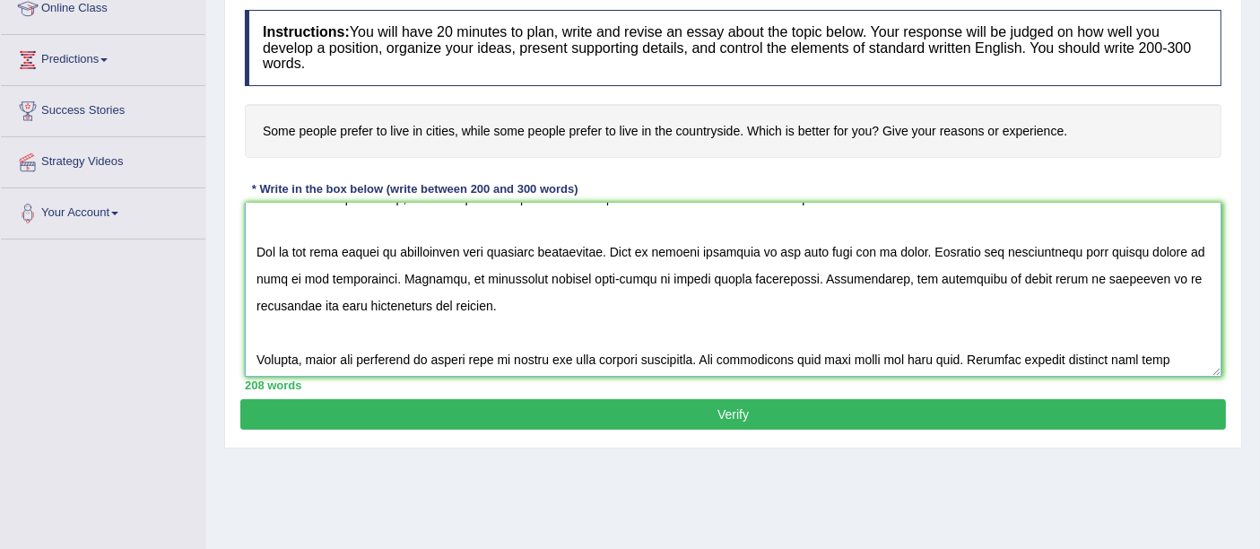
scroll to position [50, 0]
click at [725, 275] on textarea at bounding box center [733, 290] width 977 height 174
click at [572, 280] on textarea at bounding box center [733, 290] width 977 height 174
click at [1179, 278] on textarea at bounding box center [733, 290] width 977 height 174
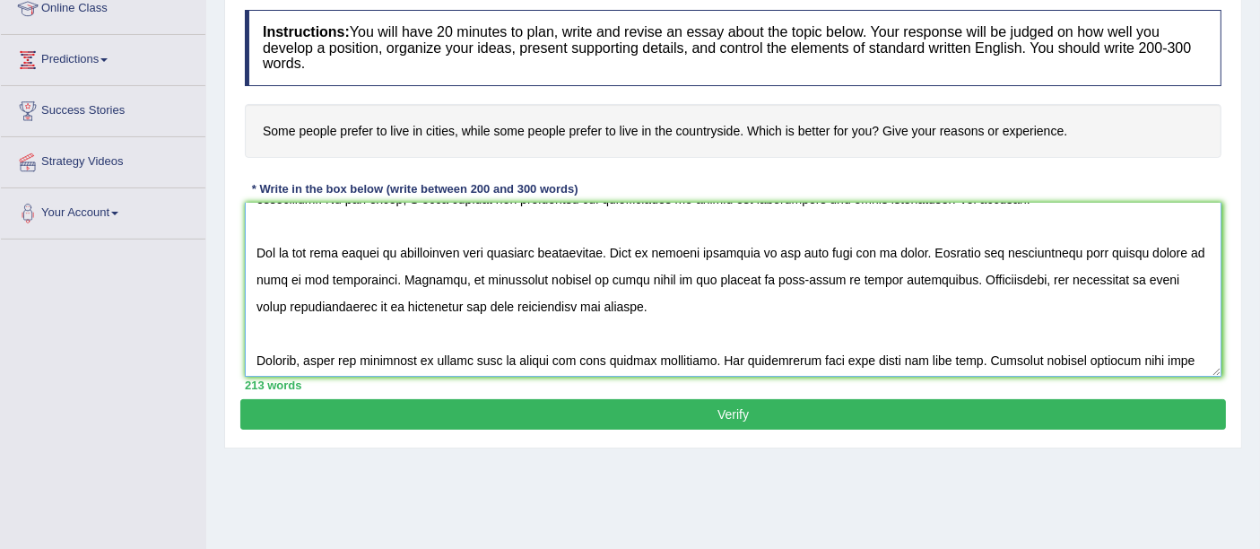
drag, startPoint x: 1179, startPoint y: 278, endPoint x: 945, endPoint y: 361, distance: 248.5
click at [945, 361] on textarea at bounding box center [733, 290] width 977 height 174
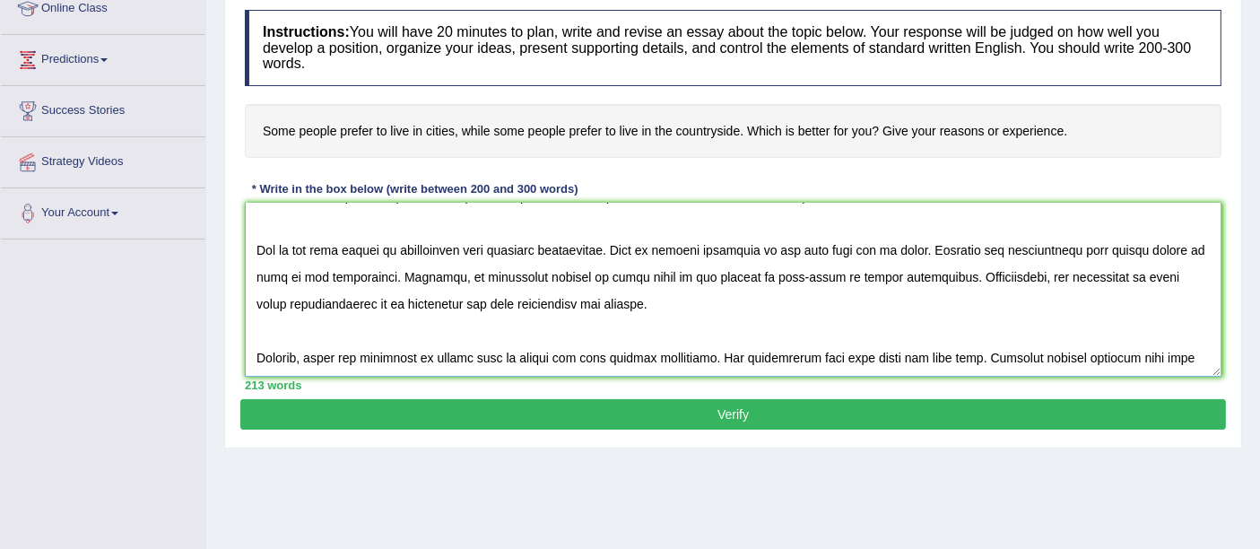
click at [919, 308] on textarea at bounding box center [733, 290] width 977 height 174
click at [1168, 273] on textarea at bounding box center [733, 290] width 977 height 174
click at [265, 298] on textarea at bounding box center [733, 290] width 977 height 174
click at [264, 303] on textarea at bounding box center [733, 290] width 977 height 174
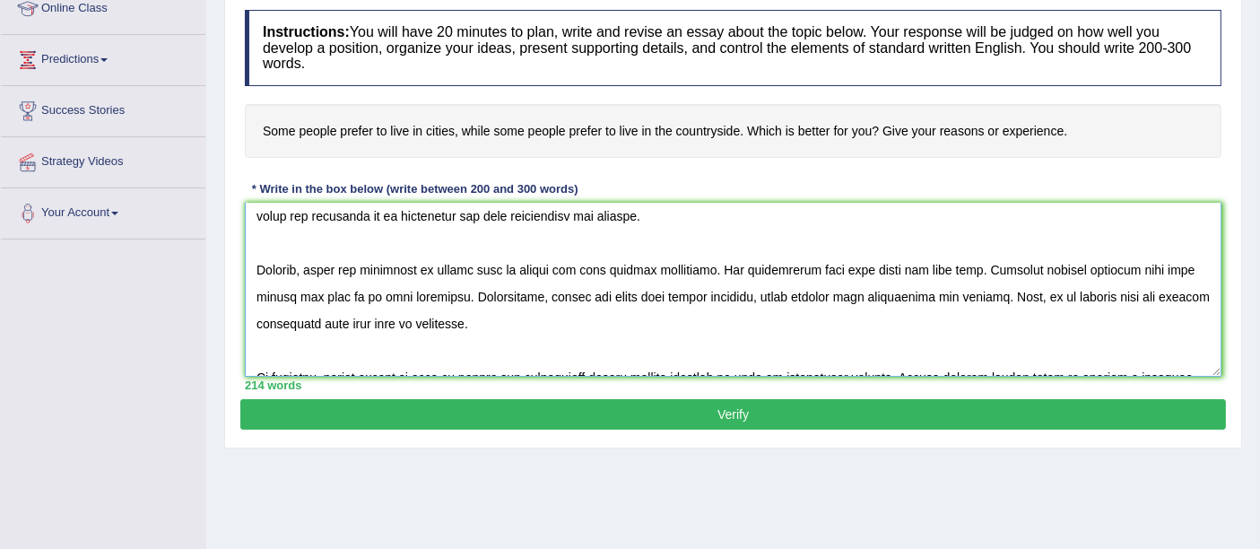
scroll to position [142, 0]
drag, startPoint x: 843, startPoint y: 280, endPoint x: 805, endPoint y: 263, distance: 41.3
click at [805, 263] on textarea at bounding box center [733, 290] width 977 height 174
click at [851, 354] on textarea at bounding box center [733, 290] width 977 height 174
click at [686, 270] on textarea at bounding box center [733, 290] width 977 height 174
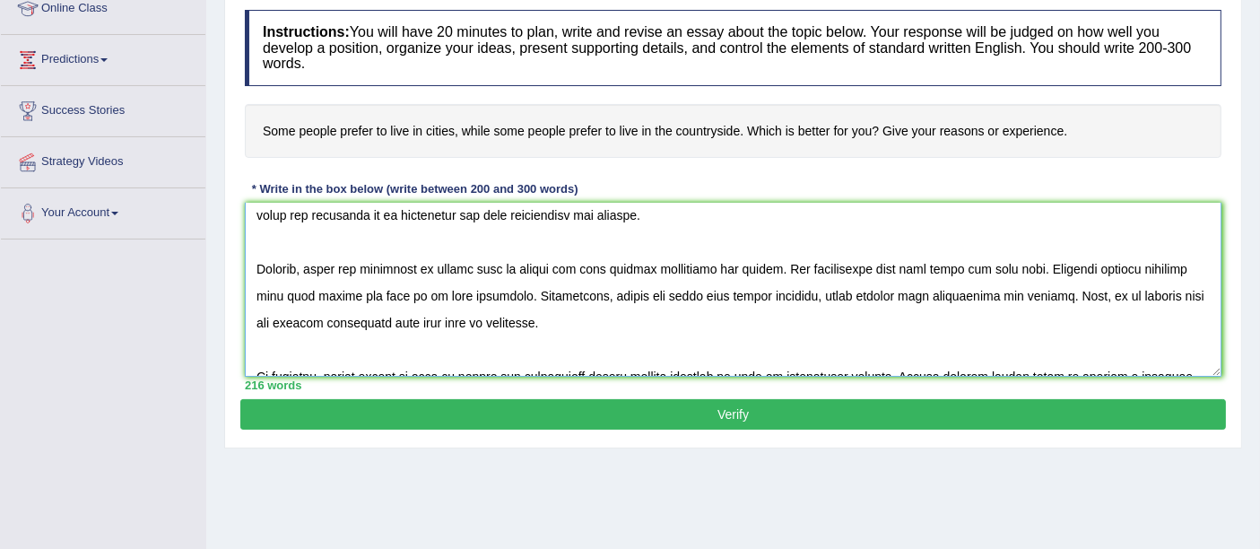
click at [888, 265] on textarea at bounding box center [733, 290] width 977 height 174
click at [890, 267] on textarea at bounding box center [733, 290] width 977 height 174
click at [761, 291] on textarea at bounding box center [733, 290] width 977 height 174
click at [556, 291] on textarea at bounding box center [733, 290] width 977 height 174
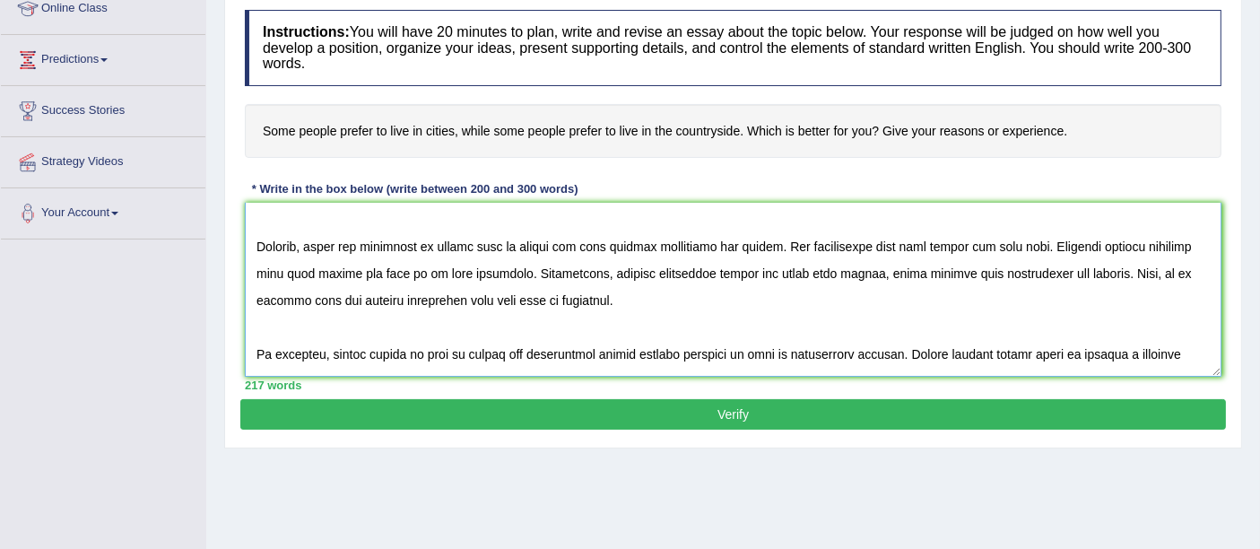
scroll to position [188, 0]
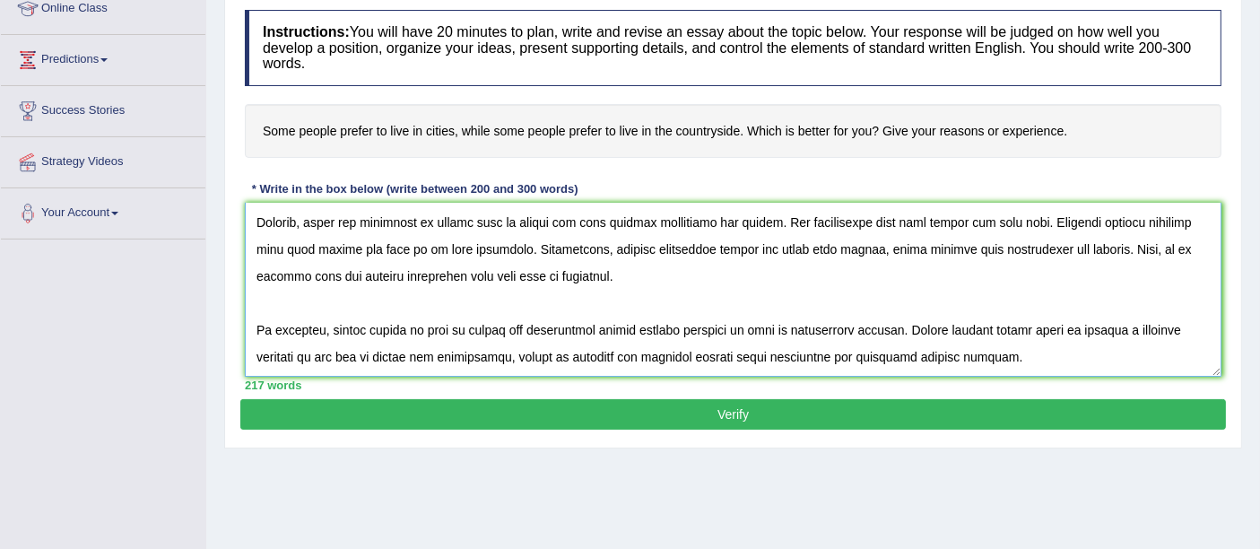
type textarea "The increasing influence of live cities and countryside on our lives has ignite…"
click at [585, 410] on button "Verify" at bounding box center [733, 414] width 986 height 30
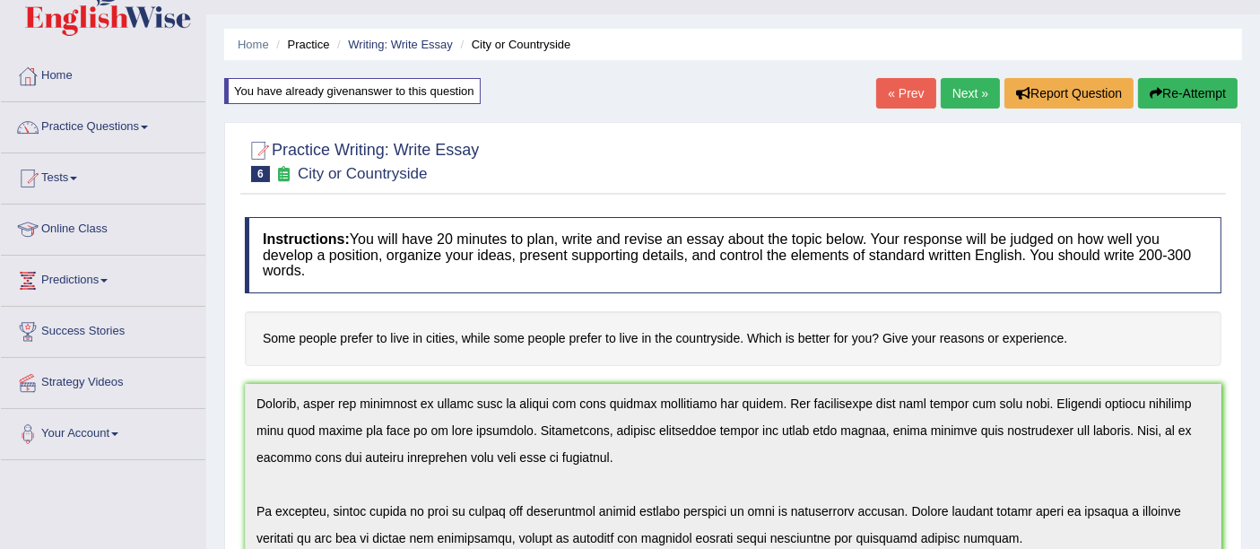
scroll to position [0, 0]
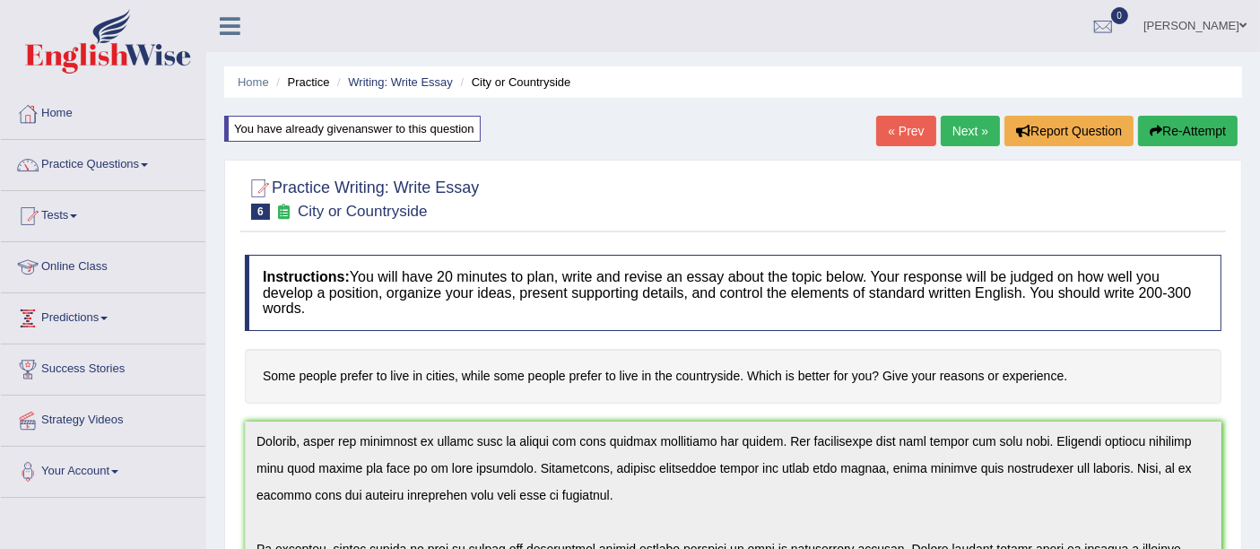
click at [82, 310] on link "Predictions" at bounding box center [103, 315] width 204 height 45
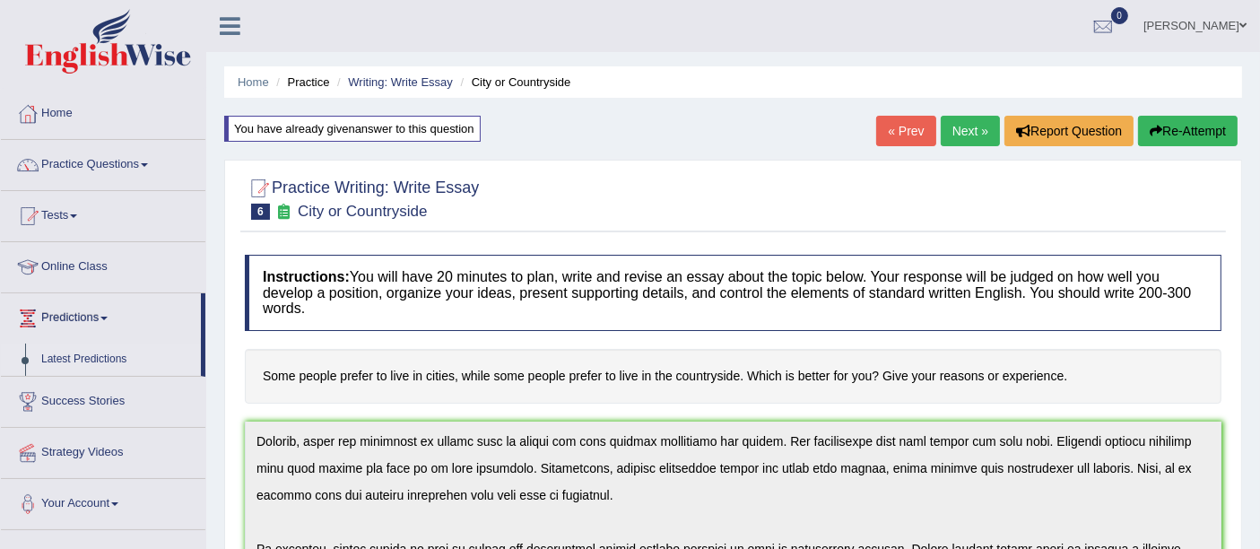
click at [96, 357] on link "Latest Predictions" at bounding box center [117, 360] width 168 height 32
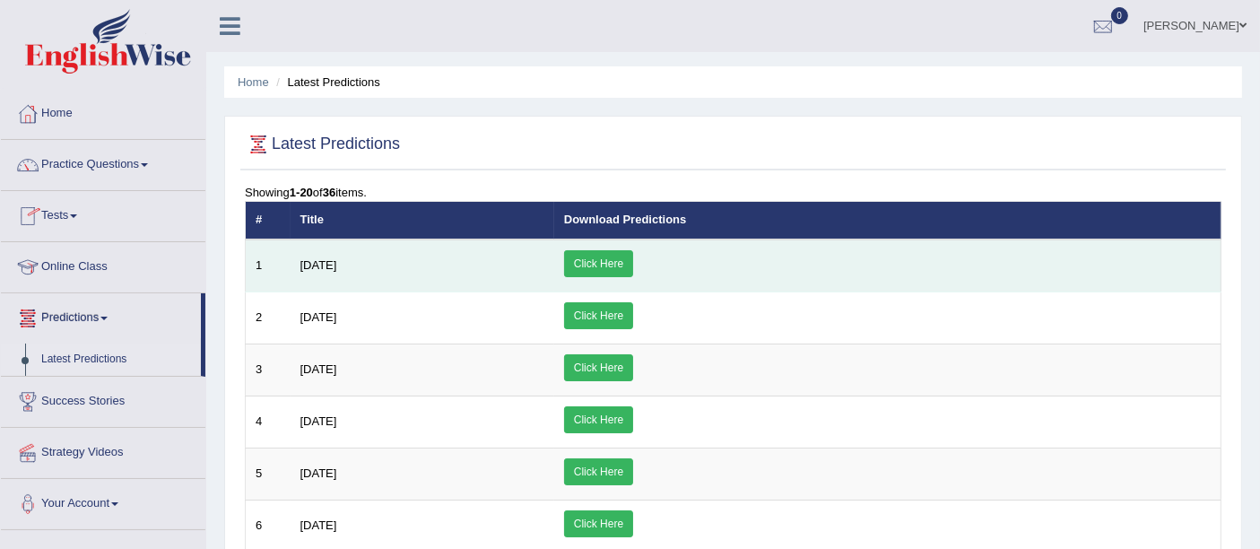
click at [633, 265] on link "Click Here" at bounding box center [598, 263] width 69 height 27
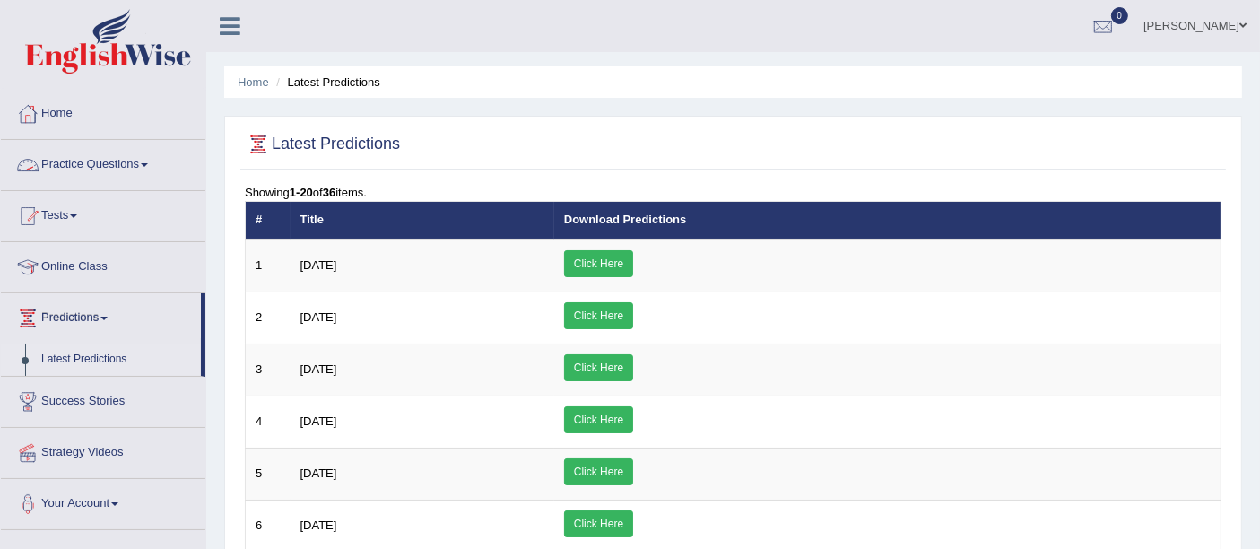
click at [94, 150] on link "Practice Questions" at bounding box center [103, 162] width 204 height 45
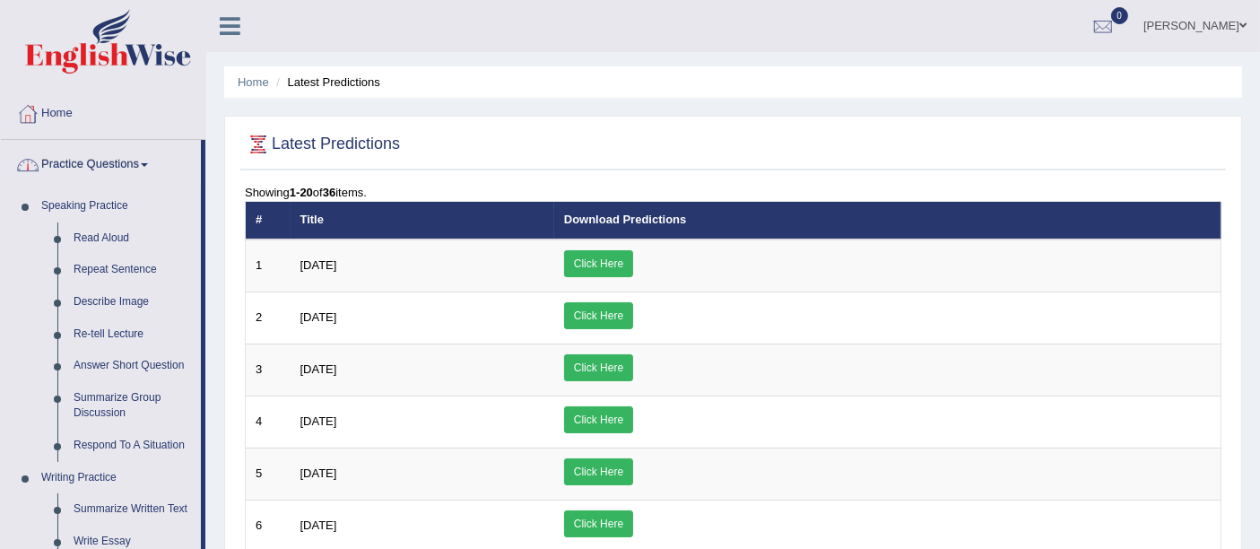
click at [116, 166] on link "Practice Questions" at bounding box center [101, 162] width 200 height 45
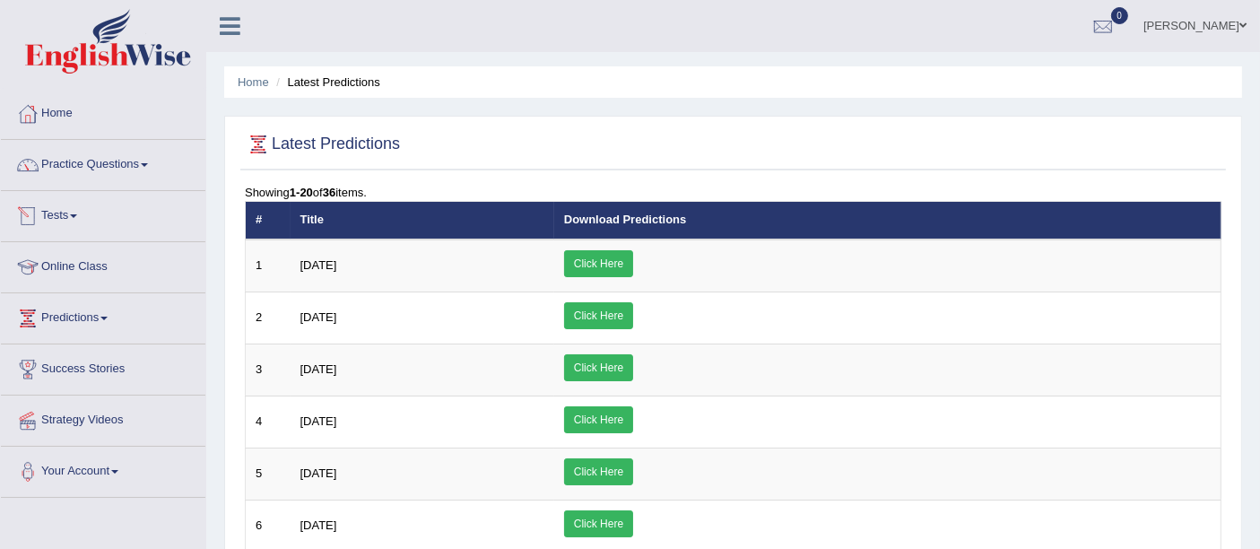
click at [59, 215] on link "Tests" at bounding box center [103, 213] width 204 height 45
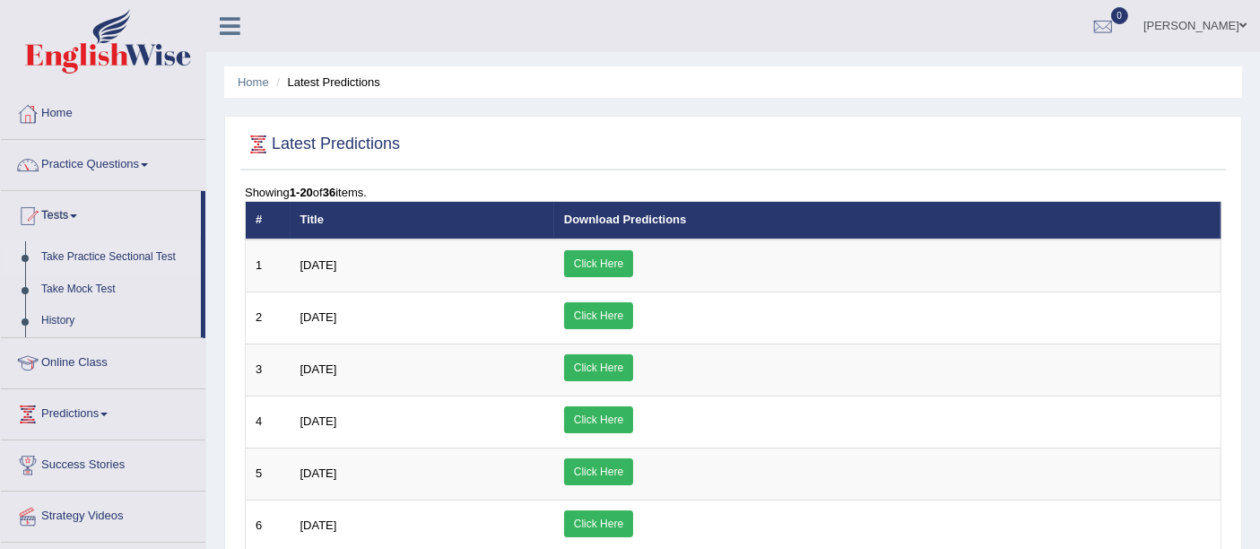
click at [100, 257] on link "Take Practice Sectional Test" at bounding box center [117, 257] width 168 height 32
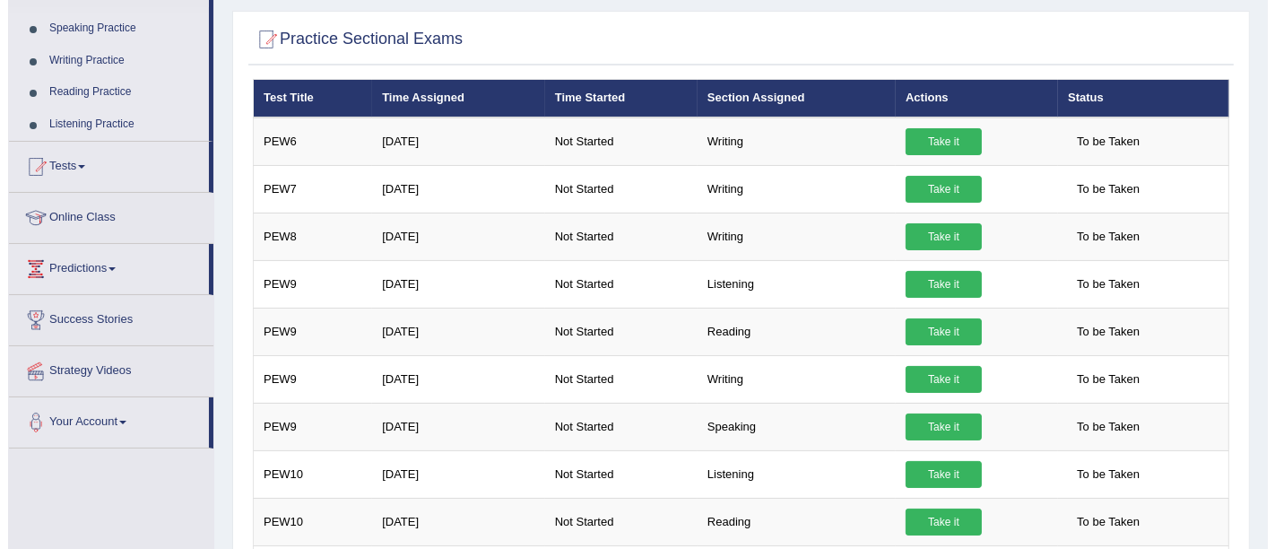
scroll to position [174, 0]
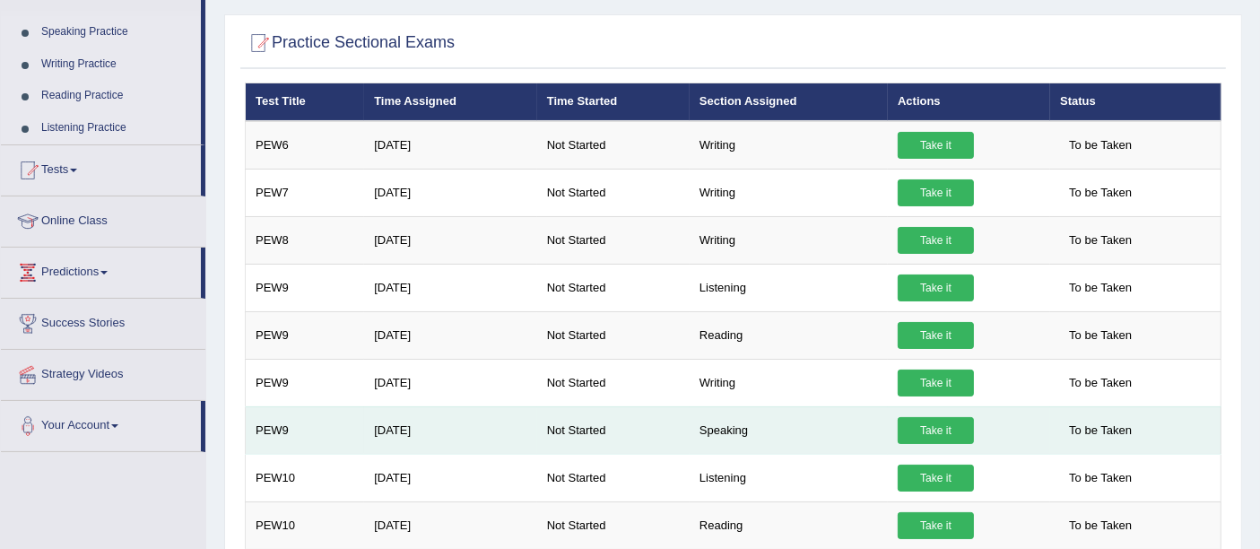
click at [953, 422] on link "Take it" at bounding box center [936, 430] width 76 height 27
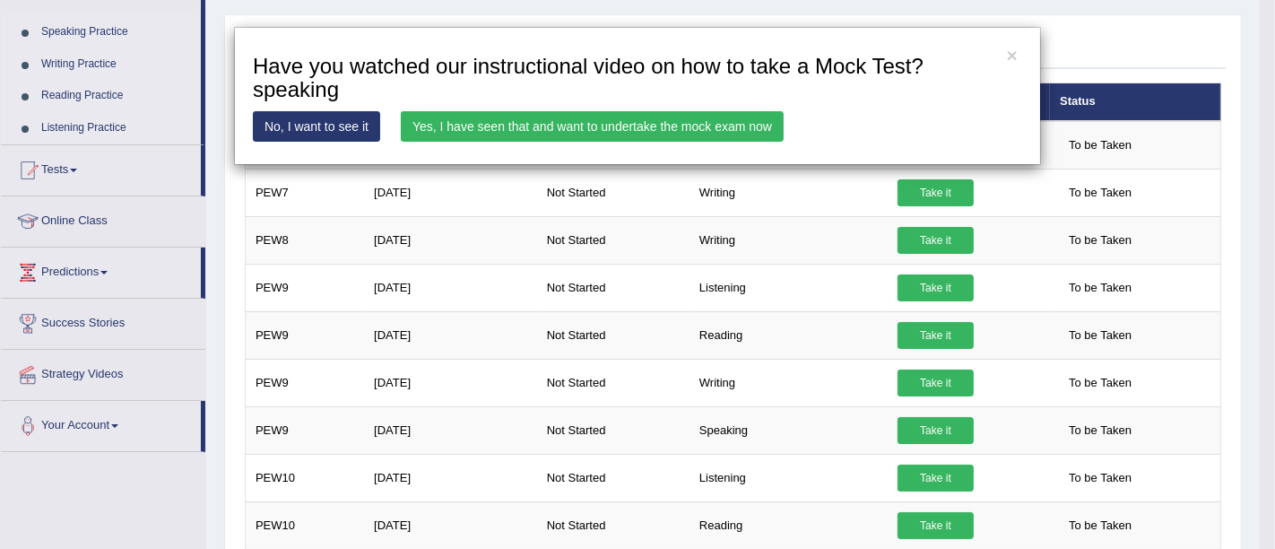
click at [690, 136] on link "Yes, I have seen that and want to undertake the mock exam now" at bounding box center [592, 126] width 383 height 30
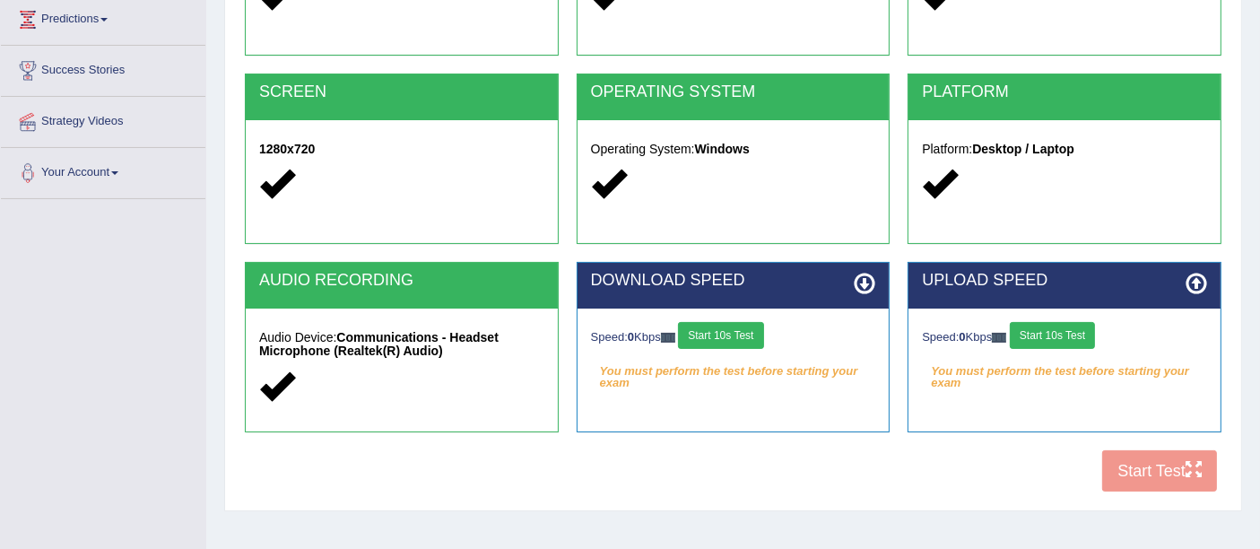
scroll to position [301, 0]
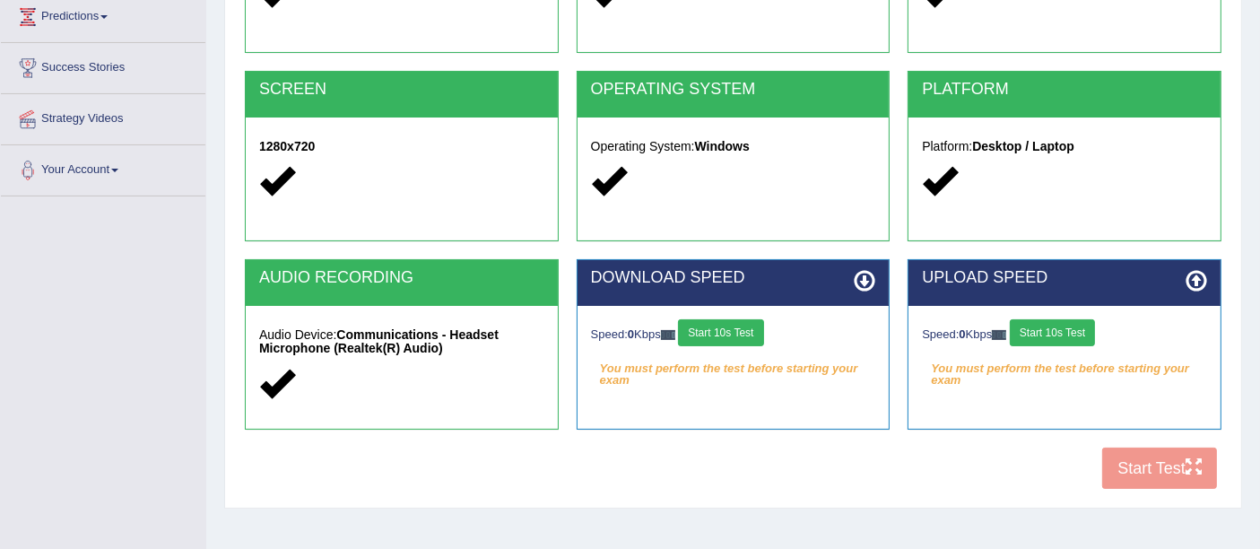
click at [733, 332] on button "Start 10s Test" at bounding box center [720, 332] width 85 height 27
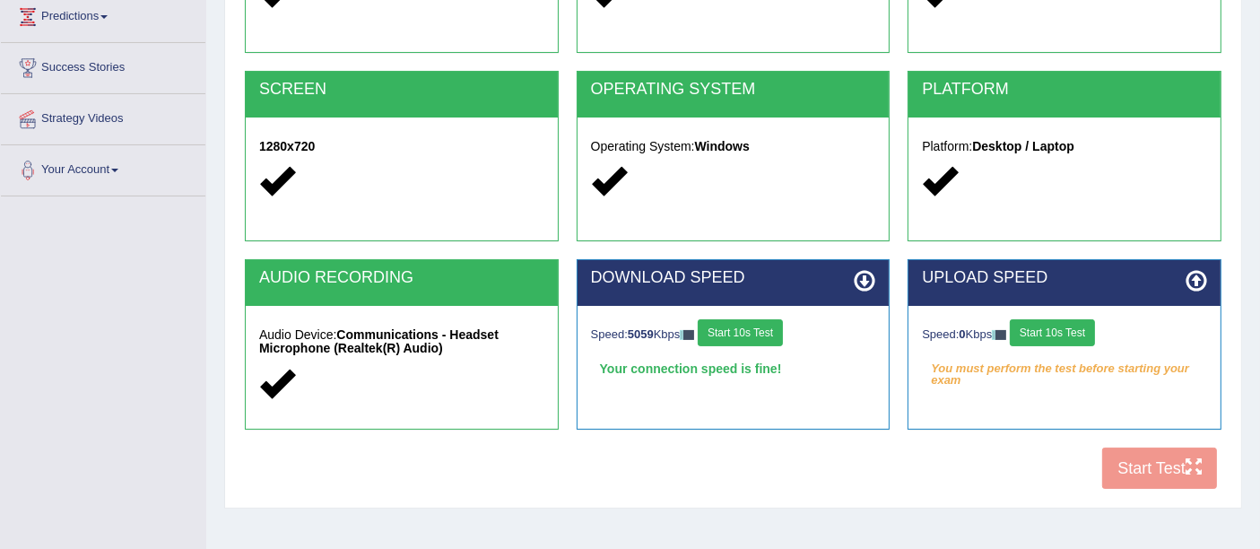
click at [1063, 332] on button "Start 10s Test" at bounding box center [1052, 332] width 85 height 27
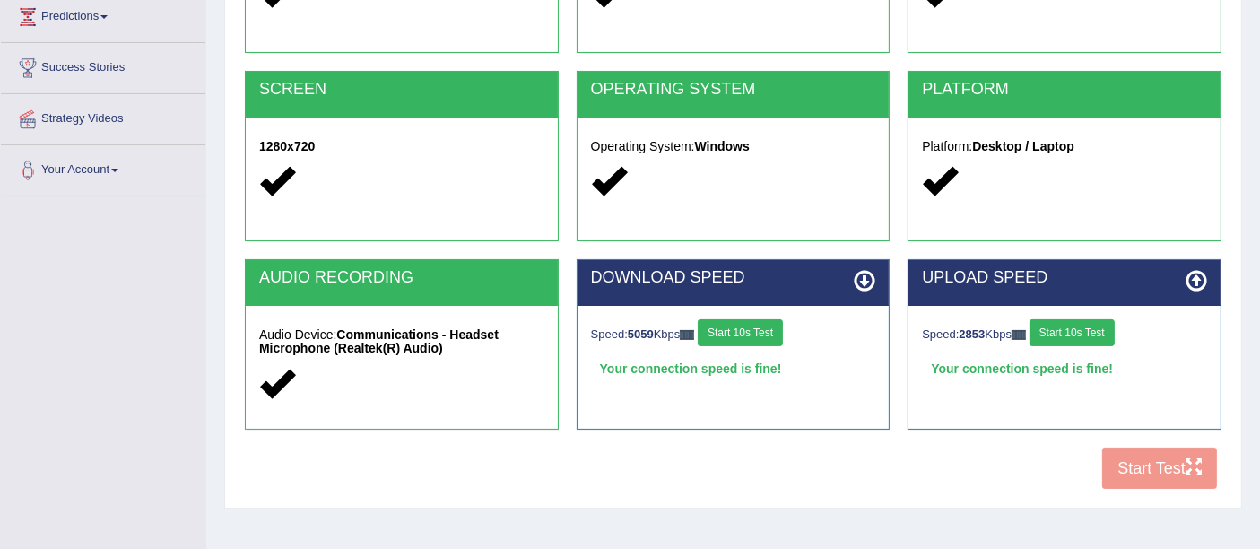
click at [1083, 336] on button "Start 10s Test" at bounding box center [1072, 332] width 85 height 27
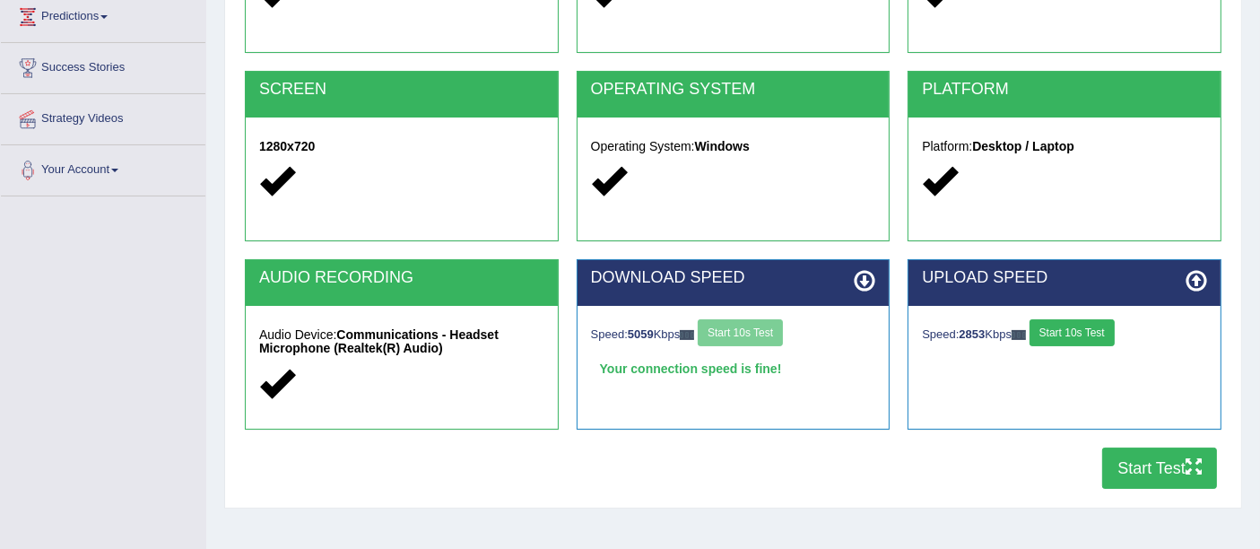
click at [1153, 474] on button "Start Test" at bounding box center [1159, 468] width 115 height 41
